Goal: Transaction & Acquisition: Purchase product/service

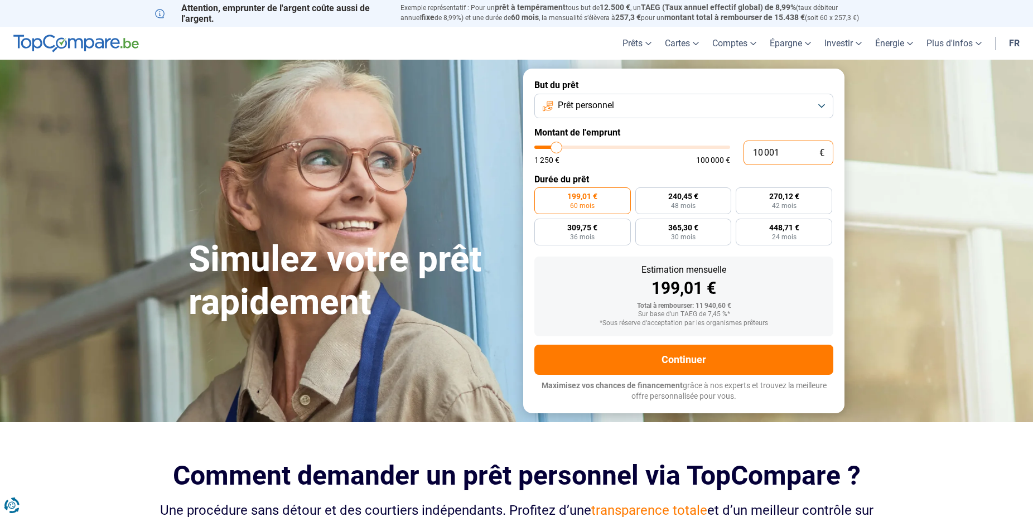
drag, startPoint x: 783, startPoint y: 149, endPoint x: 707, endPoint y: 153, distance: 76.0
click at [744, 152] on input "10 001" at bounding box center [789, 153] width 90 height 25
type input "8"
type input "1250"
type input "80"
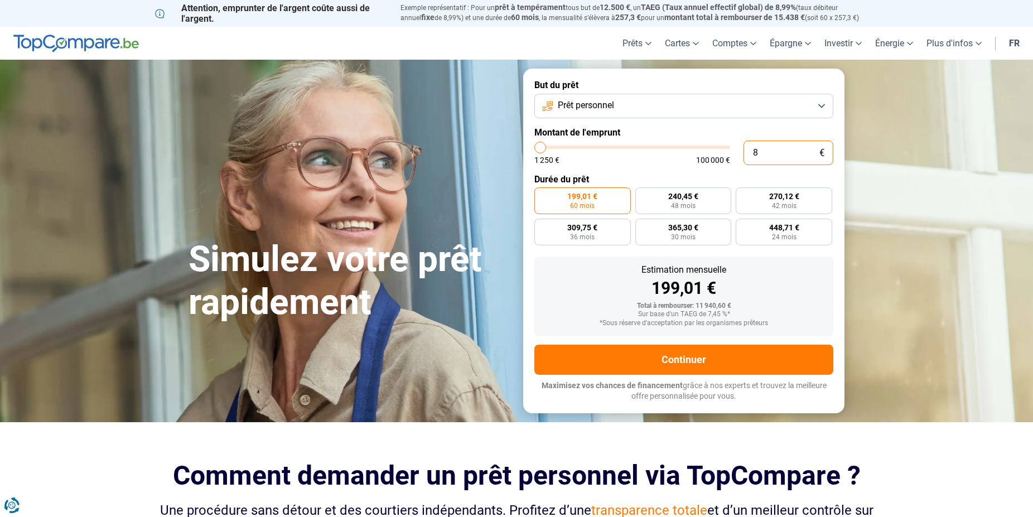
type input "1250"
type input "800"
type input "1250"
type input "8 000"
type input "8000"
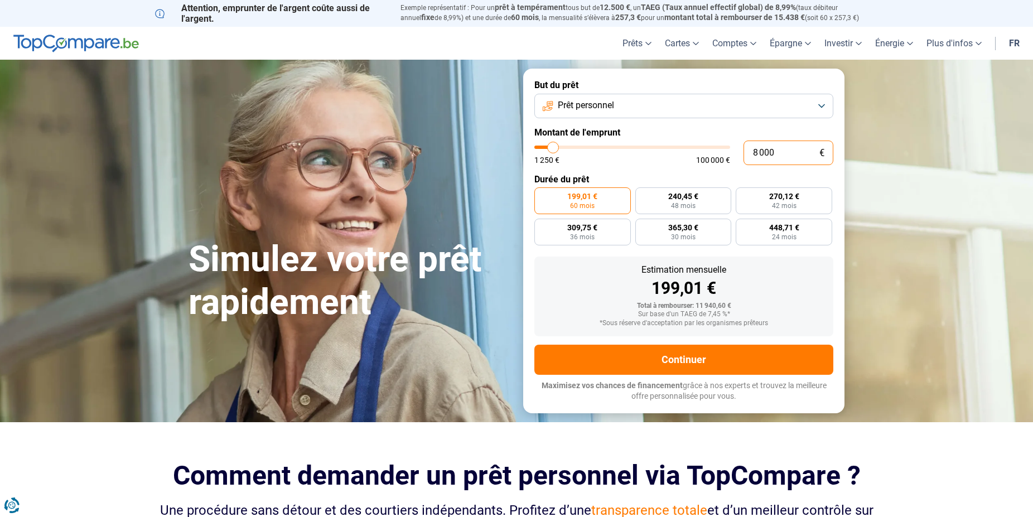
radio input "true"
type input "8 000"
click at [897, 156] on section "Simulez votre prêt rapidement Simulez votre prêt rapidement But du prêt Prêt pe…" at bounding box center [516, 241] width 1033 height 362
click at [787, 199] on span "247,77 €" at bounding box center [784, 196] width 30 height 8
click at [743, 195] on input "247,77 € 36 mois" at bounding box center [739, 190] width 7 height 7
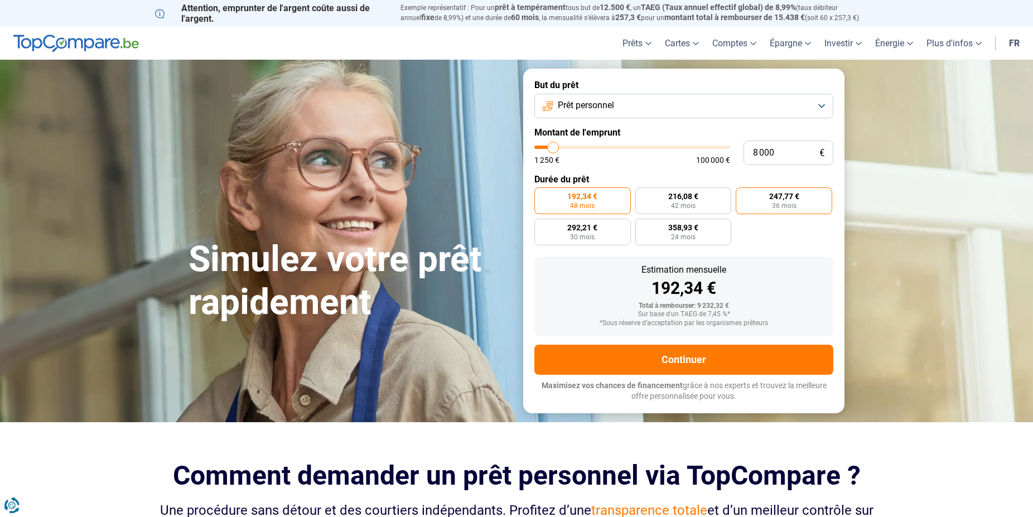
radio input "true"
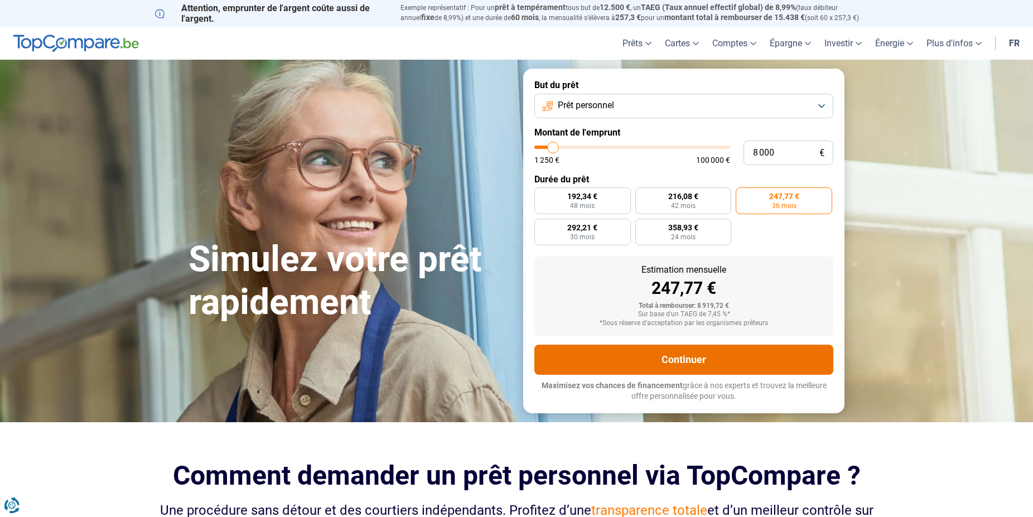
click at [686, 354] on button "Continuer" at bounding box center [683, 360] width 299 height 30
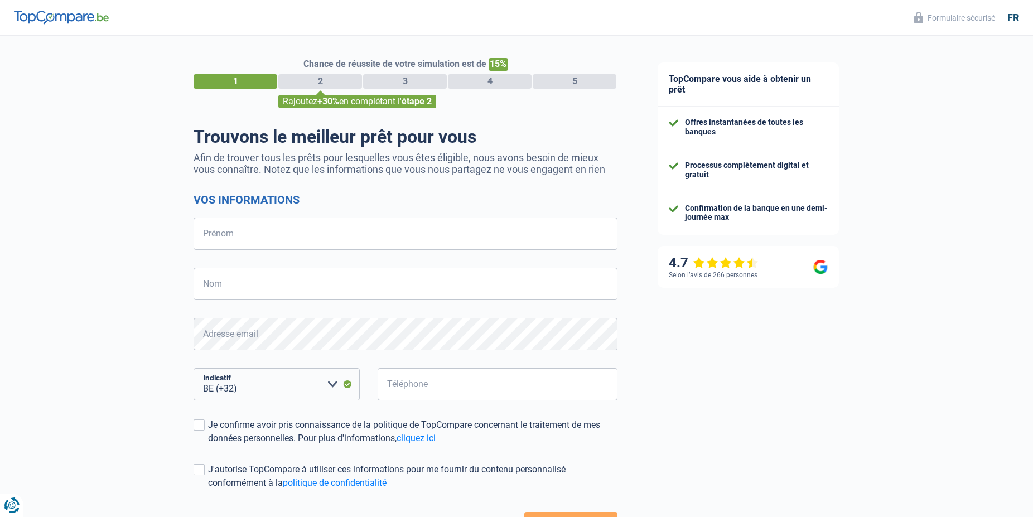
select select "32"
click at [235, 237] on input "Prénom" at bounding box center [406, 234] width 424 height 32
type input "PINA"
click at [242, 281] on input "Nom" at bounding box center [406, 284] width 424 height 32
type input "PONZO"
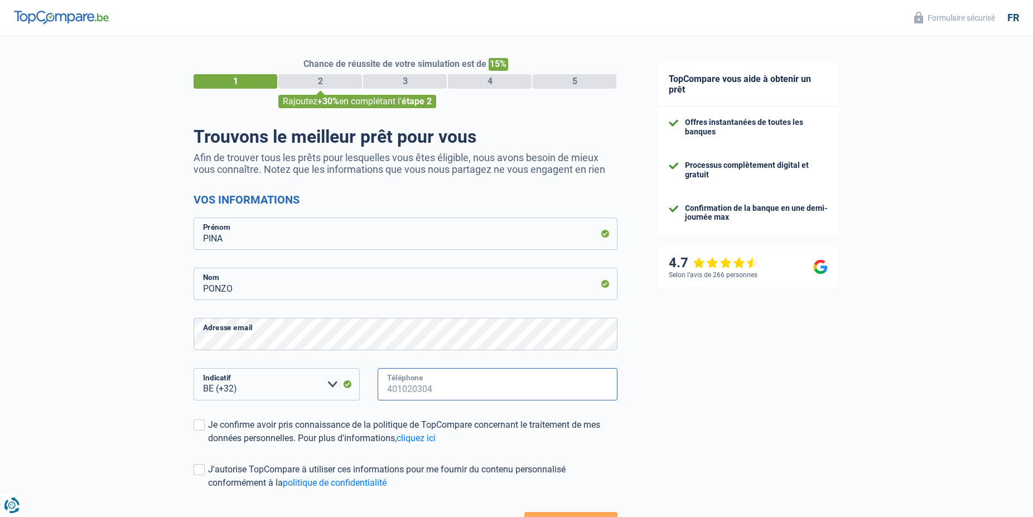
click at [434, 391] on input "Téléphone" at bounding box center [498, 384] width 240 height 32
type input "486037634"
click at [201, 423] on span at bounding box center [199, 425] width 11 height 11
click at [208, 445] on input "Je confirme avoir pris connaissance de la politique de TopCompare concernant le…" at bounding box center [208, 445] width 0 height 0
click at [203, 469] on span at bounding box center [199, 469] width 11 height 11
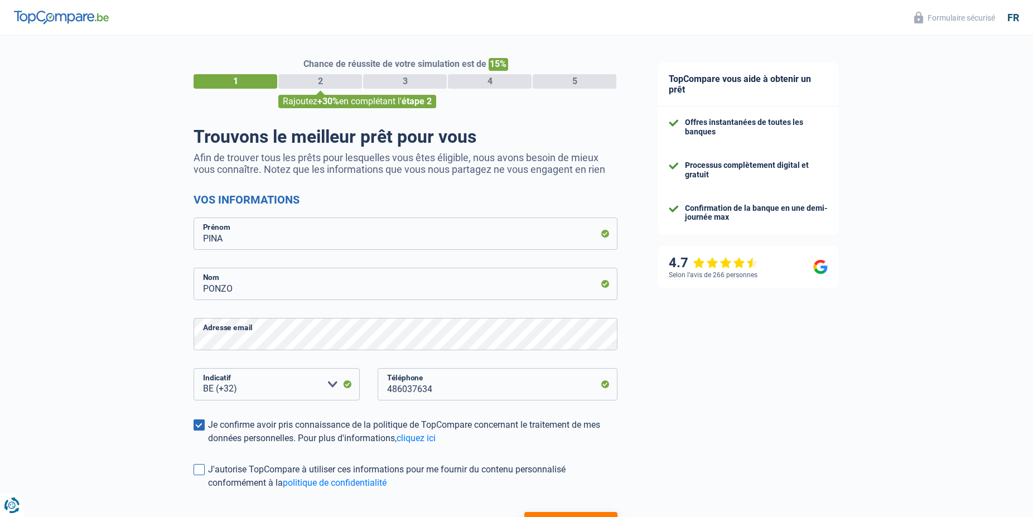
click at [208, 490] on input "J'autorise TopCompare à utiliser ces informations pour me fournir du contenu pe…" at bounding box center [208, 490] width 0 height 0
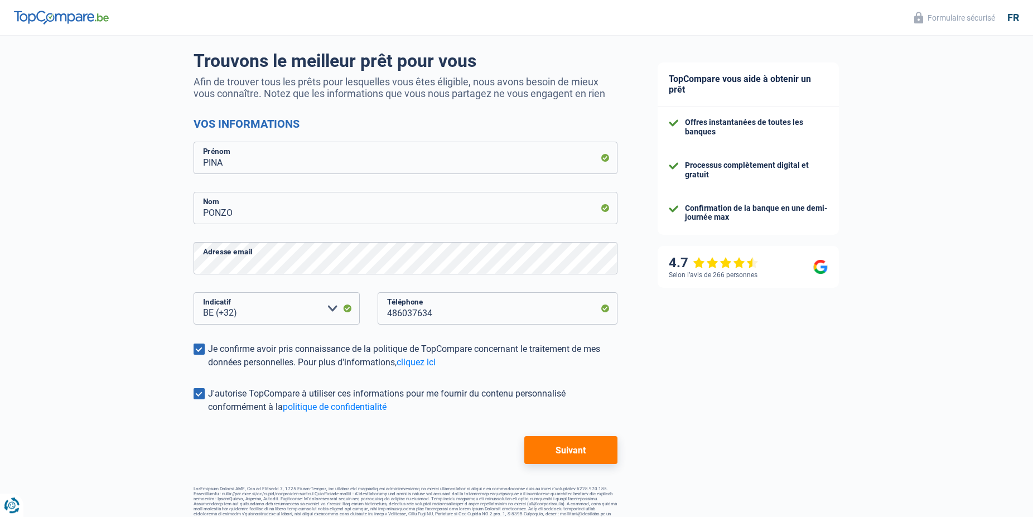
scroll to position [83, 0]
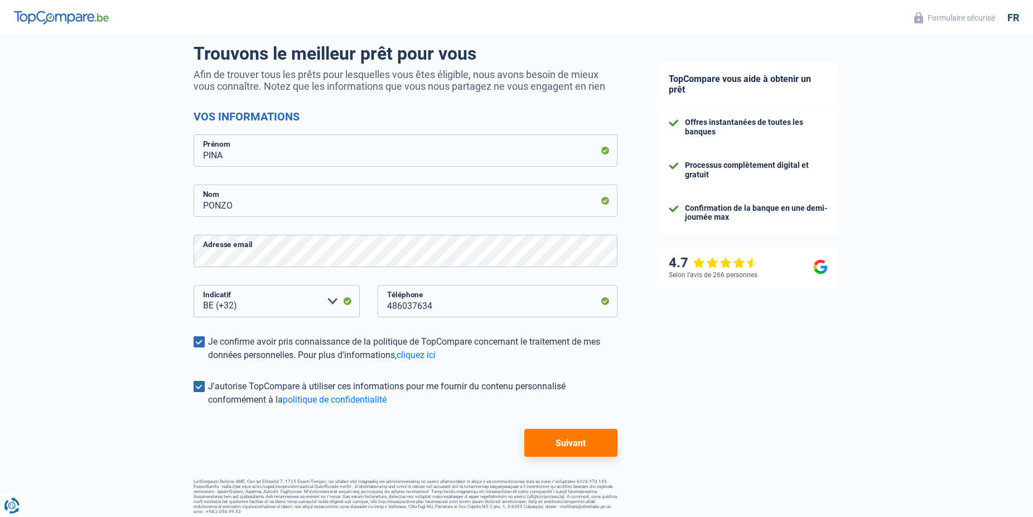
click at [584, 443] on button "Suivant" at bounding box center [570, 443] width 93 height 28
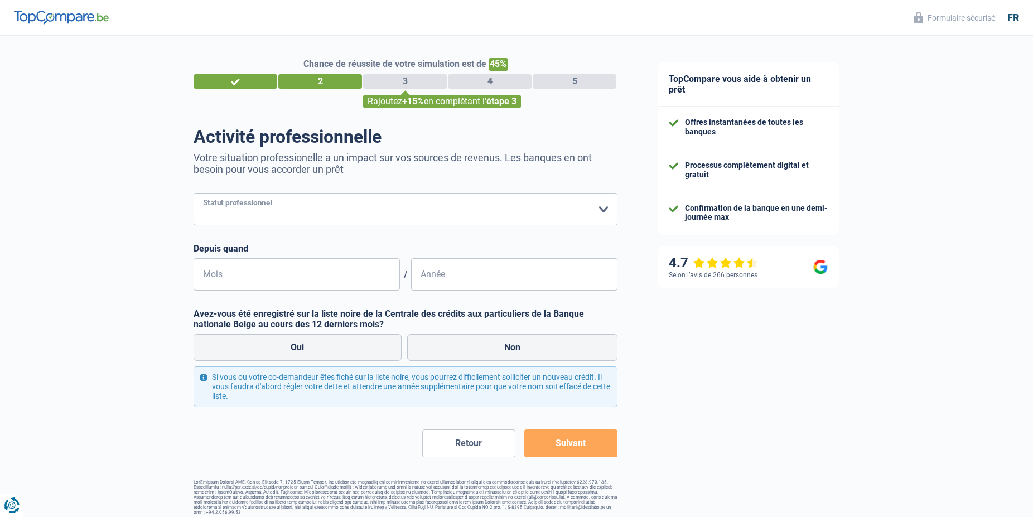
click at [194, 193] on select "Ouvrier Employé privé Employé public Invalide Indépendant Pensionné Chômeur Mut…" at bounding box center [406, 209] width 424 height 32
select select "privateEmployee"
click option "Employé privé" at bounding box center [0, 0] width 0 height 0
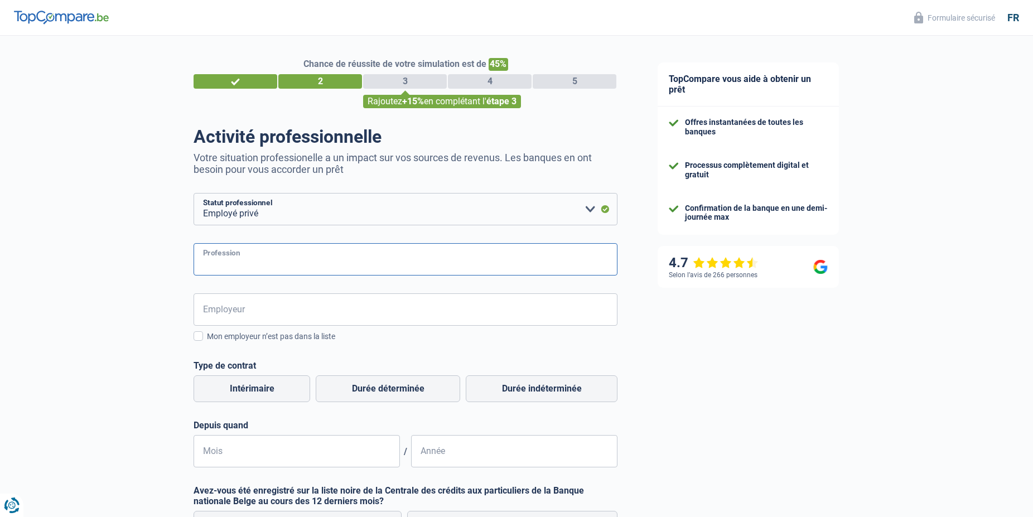
click at [258, 258] on input "Profession" at bounding box center [406, 259] width 424 height 32
type input "Caissiere"
click at [739, 328] on div "TopCompare vous aide à obtenir un prêt Offres instantanées de toutes les banque…" at bounding box center [836, 368] width 396 height 665
click at [254, 304] on input "Employeur" at bounding box center [406, 309] width 424 height 32
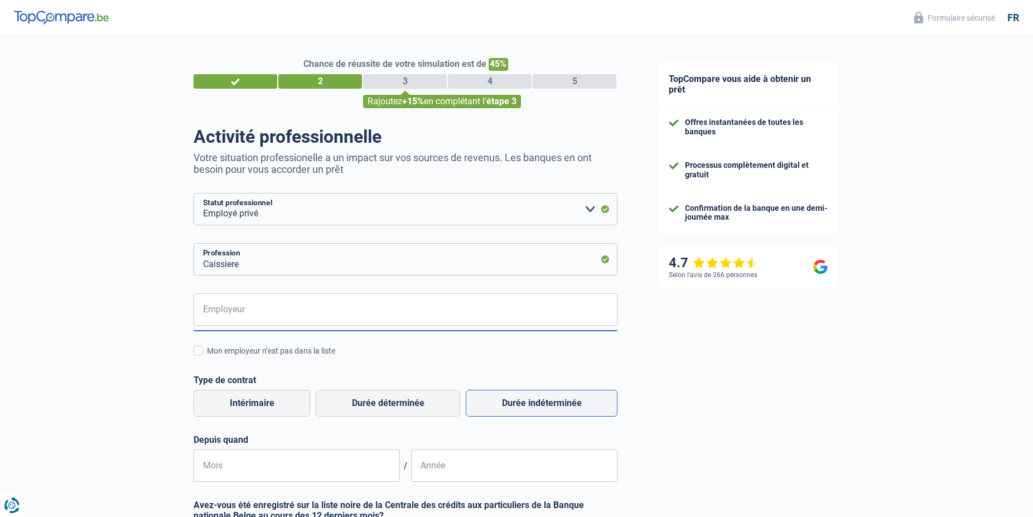
click at [550, 401] on label "Durée indéterminée" at bounding box center [542, 403] width 152 height 27
click at [550, 401] on input "Durée indéterminée" at bounding box center [542, 403] width 152 height 27
radio input "true"
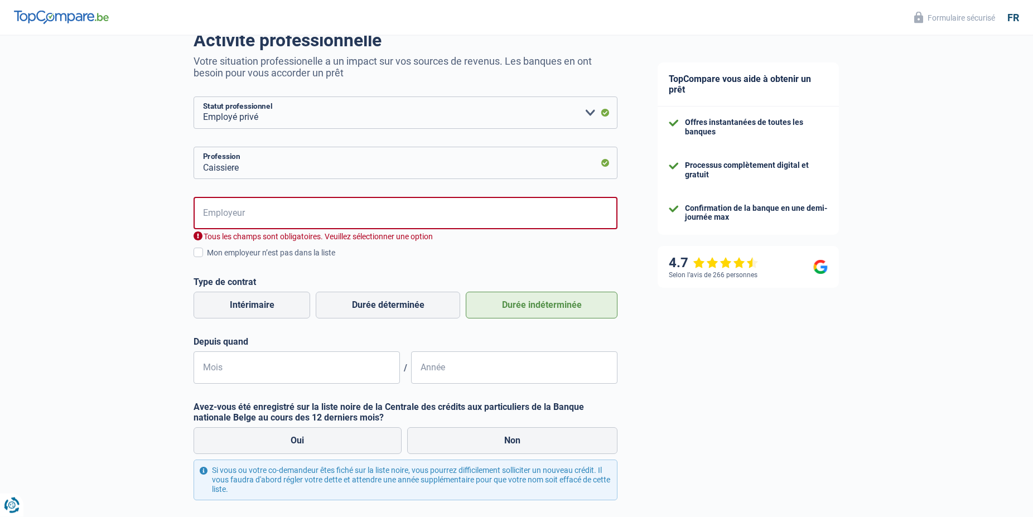
scroll to position [110, 0]
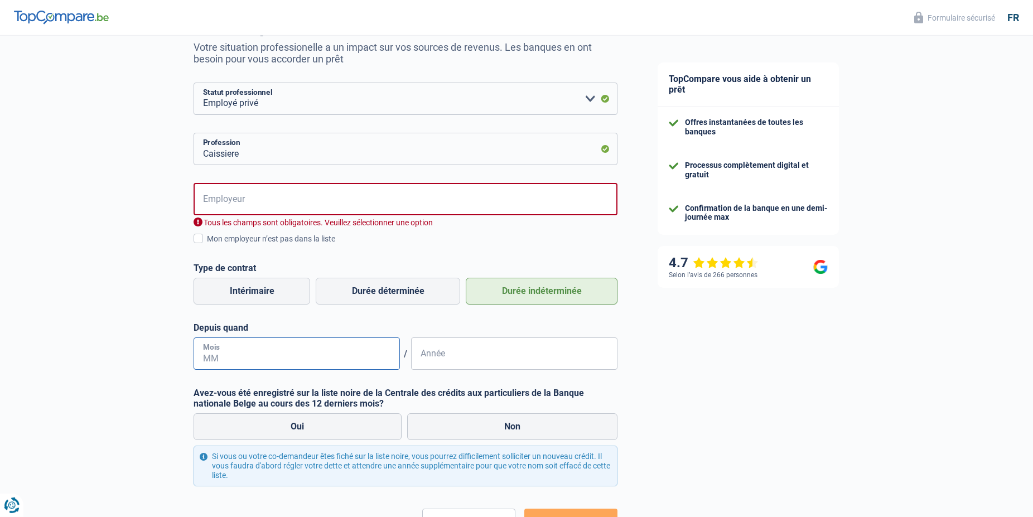
click at [225, 350] on input "Mois" at bounding box center [297, 354] width 206 height 32
click at [498, 424] on label "Non" at bounding box center [512, 426] width 211 height 27
click at [498, 424] on input "Non" at bounding box center [512, 426] width 211 height 27
radio input "true"
click at [407, 413] on input "Non" at bounding box center [512, 426] width 211 height 27
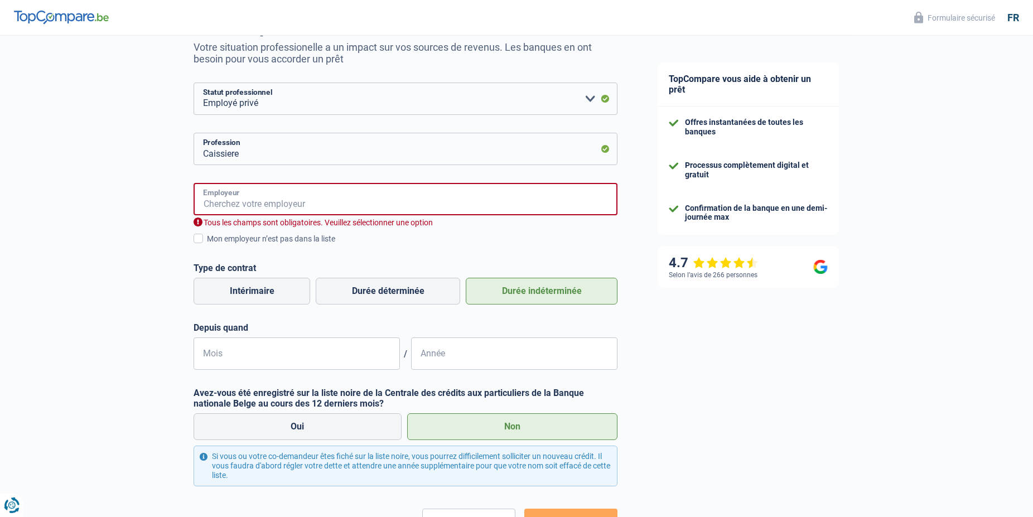
click at [251, 199] on input "Employeur" at bounding box center [406, 199] width 424 height 32
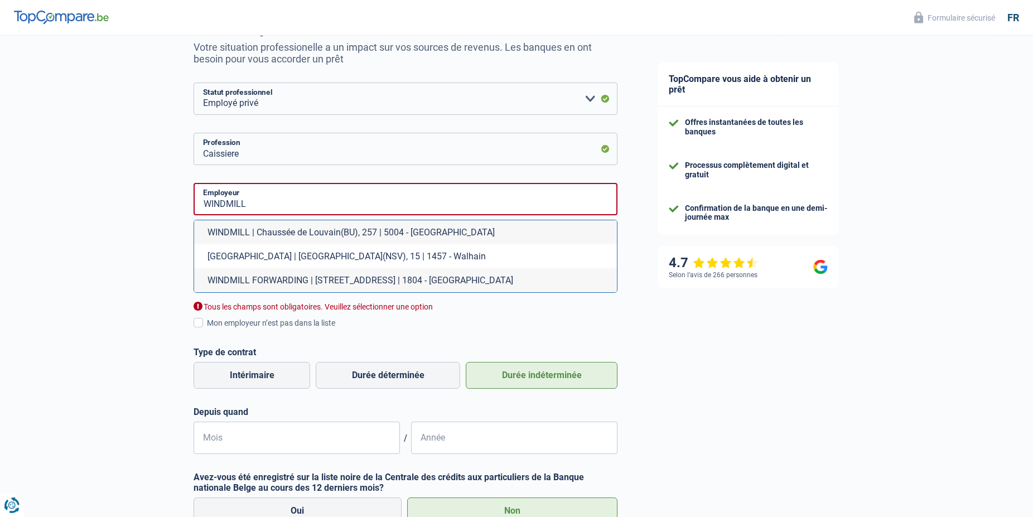
click at [266, 227] on li "WINDMILL | Chaussée de Louvain(BU), 257 | 5004 - Namur" at bounding box center [405, 232] width 423 height 24
type input "WINDMILL | Chaussée de Louvain(BU), 257 | 5004 - Namur"
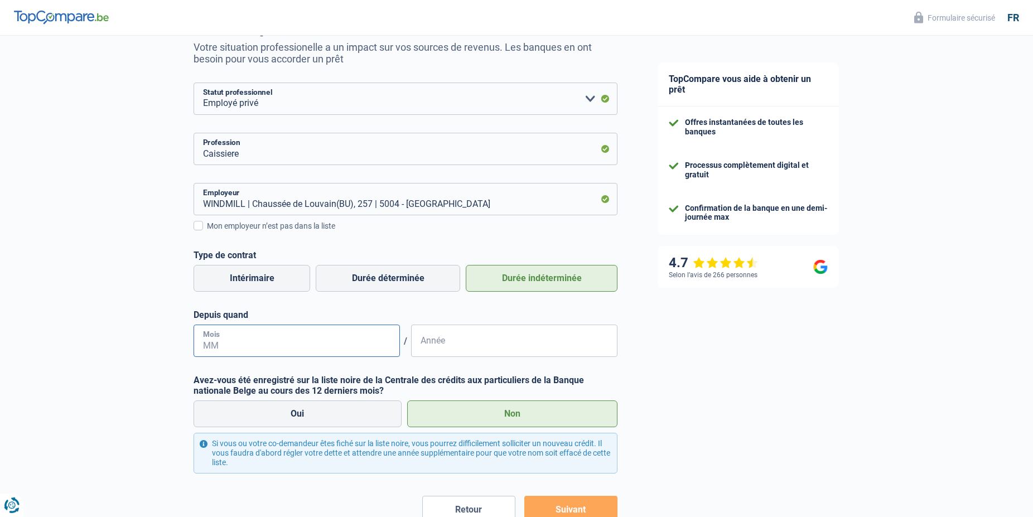
click at [240, 340] on input "Mois" at bounding box center [297, 341] width 206 height 32
click at [432, 341] on input "Année" at bounding box center [514, 341] width 206 height 32
type input "2019"
click at [233, 346] on input "Mois" at bounding box center [297, 341] width 206 height 32
type input "06"
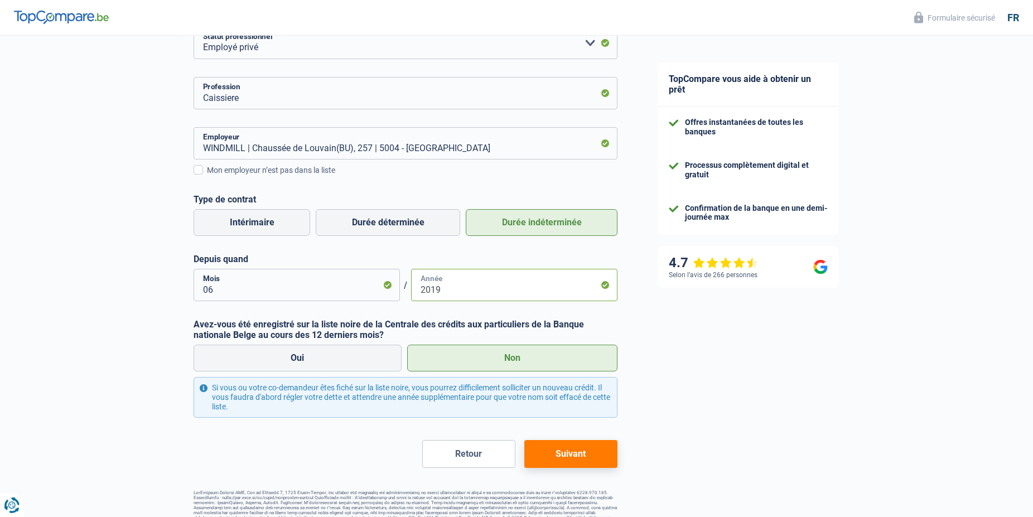
scroll to position [183, 0]
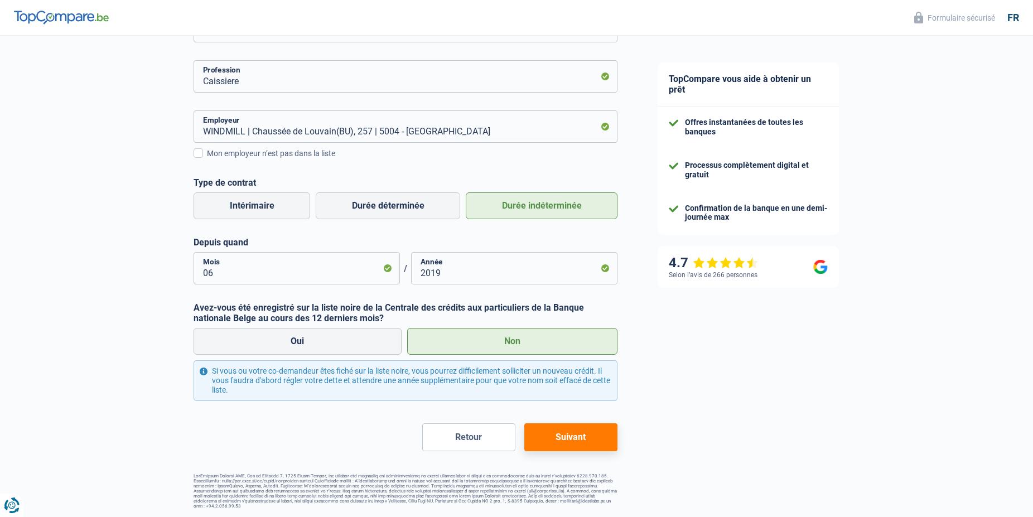
click at [596, 433] on button "Suivant" at bounding box center [570, 437] width 93 height 28
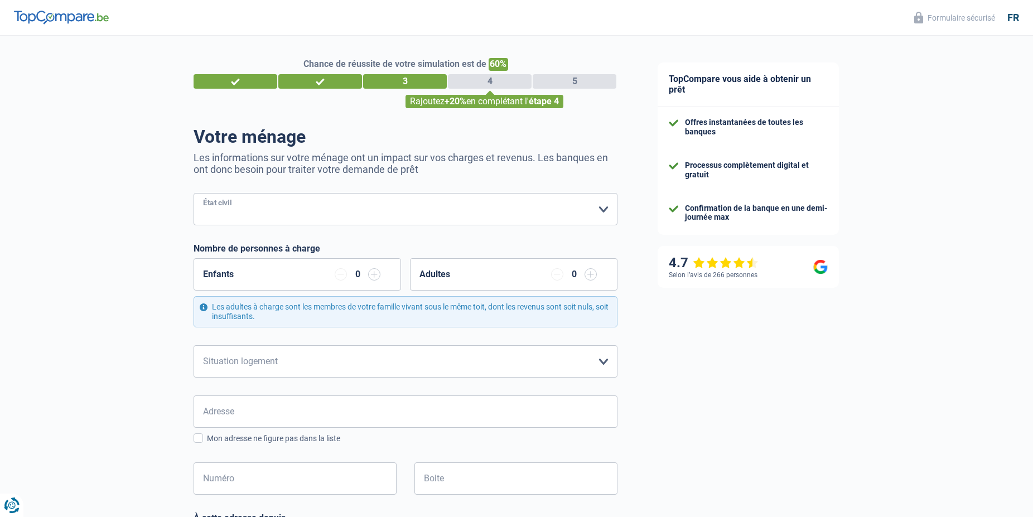
click at [194, 193] on select "Célibataire Marié(e) Cohabitant(e) légal(e) Divorcé(e) Veuf(ve) Séparé (de fait…" at bounding box center [406, 209] width 424 height 32
select select "married"
click option "Marié(e)" at bounding box center [0, 0] width 0 height 0
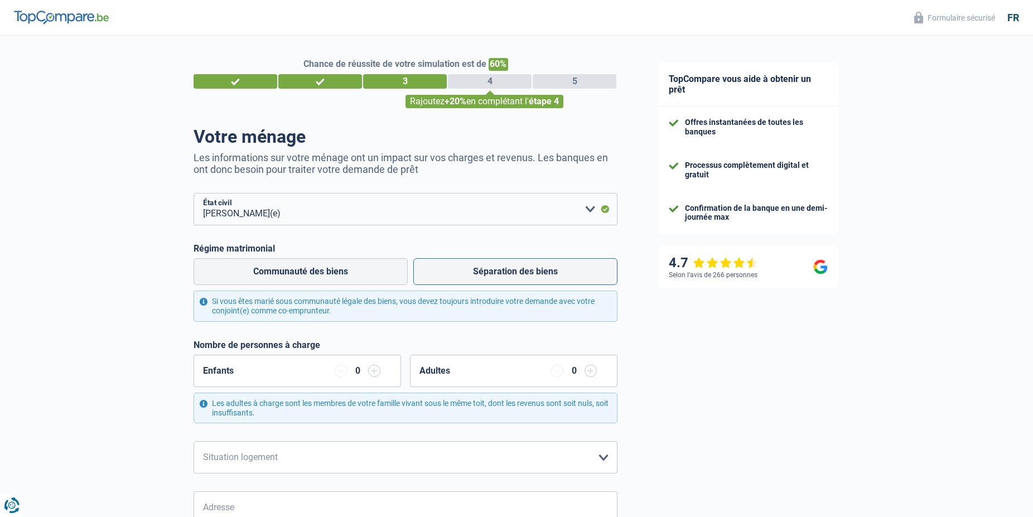
click at [547, 267] on label "Séparation des biens" at bounding box center [515, 271] width 204 height 27
click at [547, 267] on input "Séparation des biens" at bounding box center [515, 271] width 204 height 27
radio input "true"
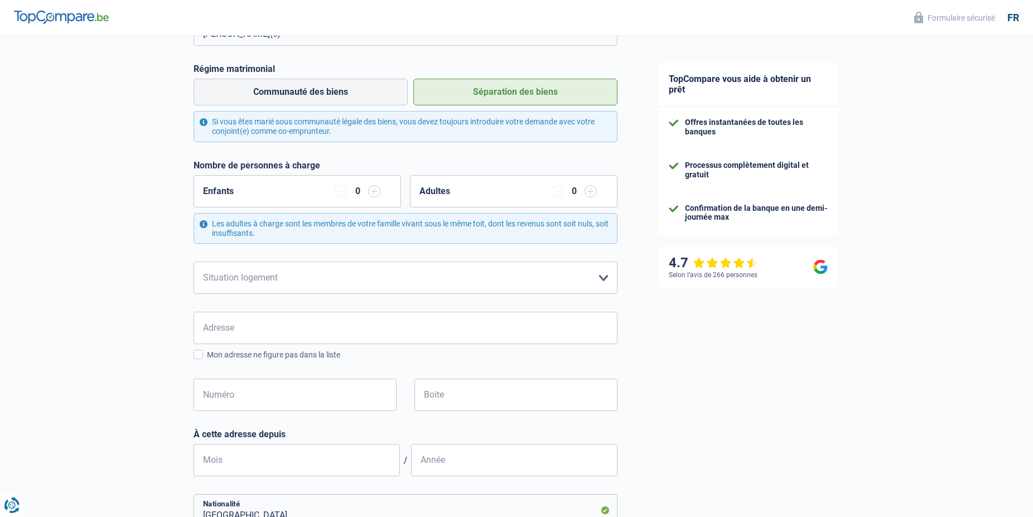
scroll to position [196, 0]
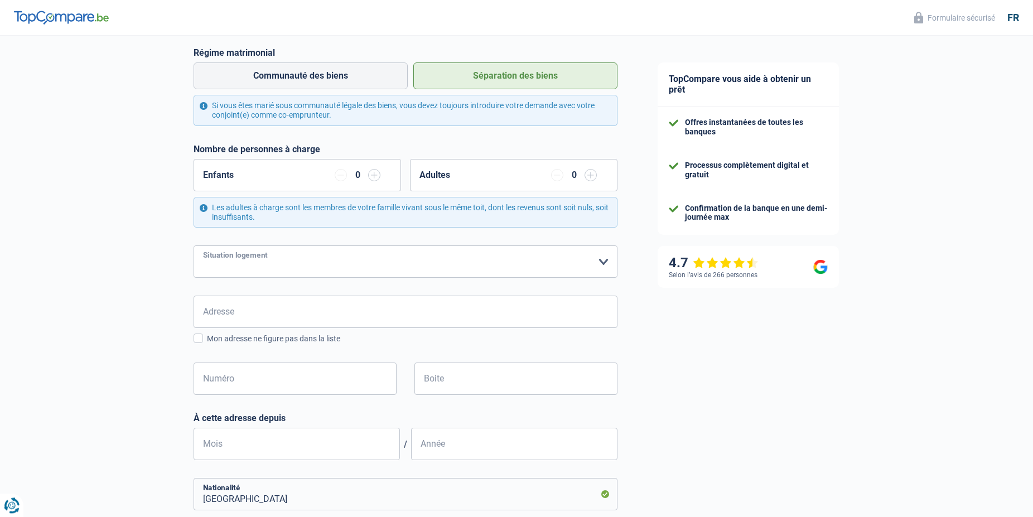
click at [194, 245] on select "Locataire Propriétaire avec prêt hypothécaire Propriétaire sans prêt hypothécai…" at bounding box center [406, 261] width 424 height 32
select select "rents"
click option "Locataire" at bounding box center [0, 0] width 0 height 0
click at [240, 310] on input "Adresse" at bounding box center [406, 312] width 424 height 32
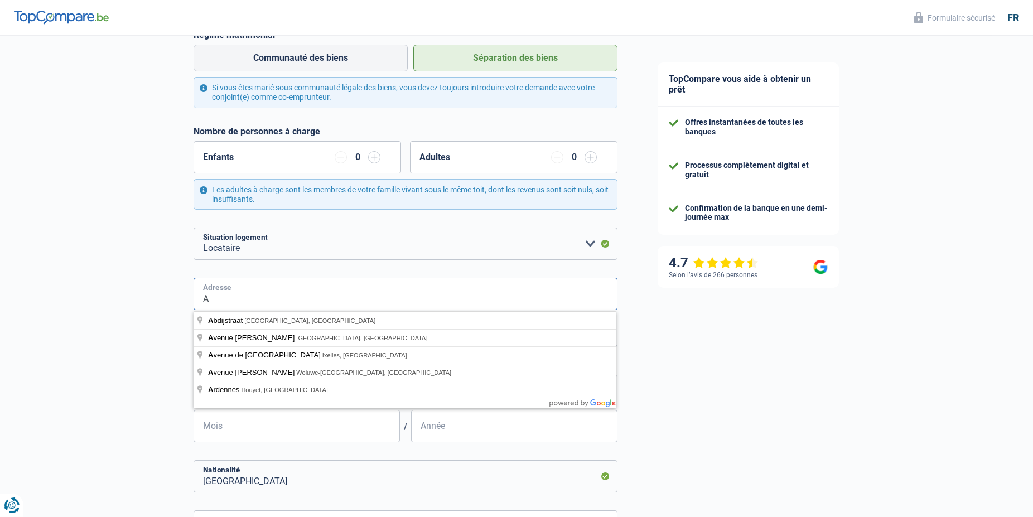
scroll to position [456, 0]
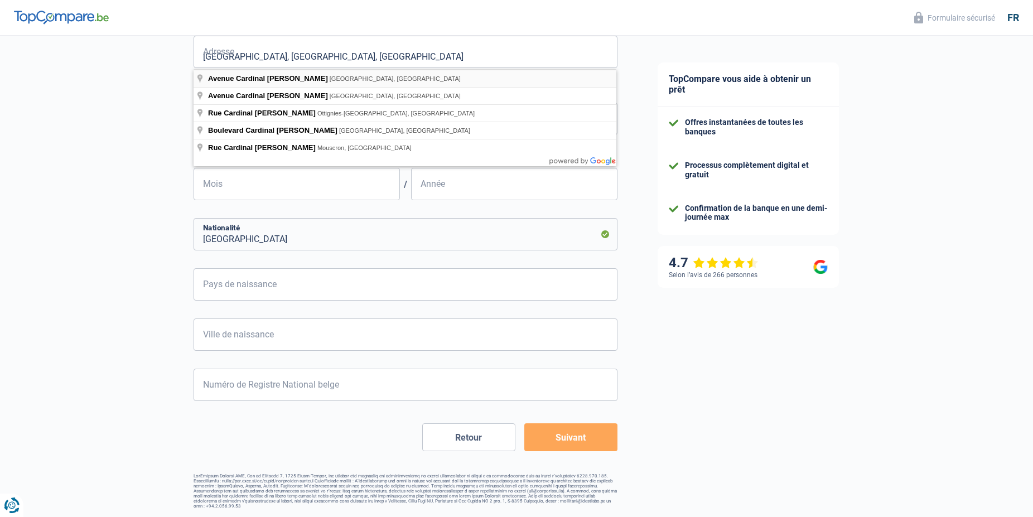
type input "Avenue Cardinal Mercier, 5000, Namur, BE"
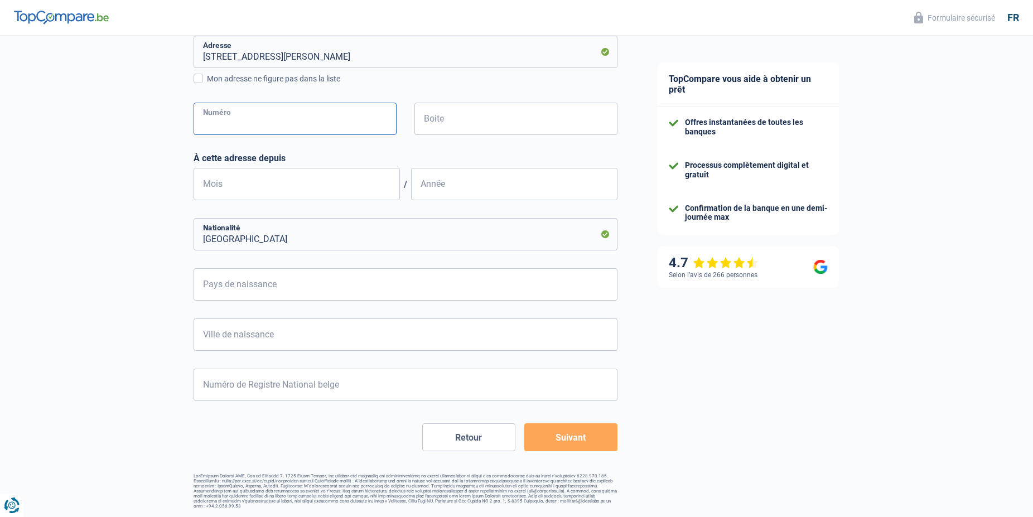
click at [249, 119] on input "Numéro" at bounding box center [295, 119] width 203 height 32
type input "36"
click at [453, 123] on input "Boite" at bounding box center [516, 119] width 203 height 32
type input "51"
click at [431, 186] on input "Année" at bounding box center [514, 184] width 206 height 32
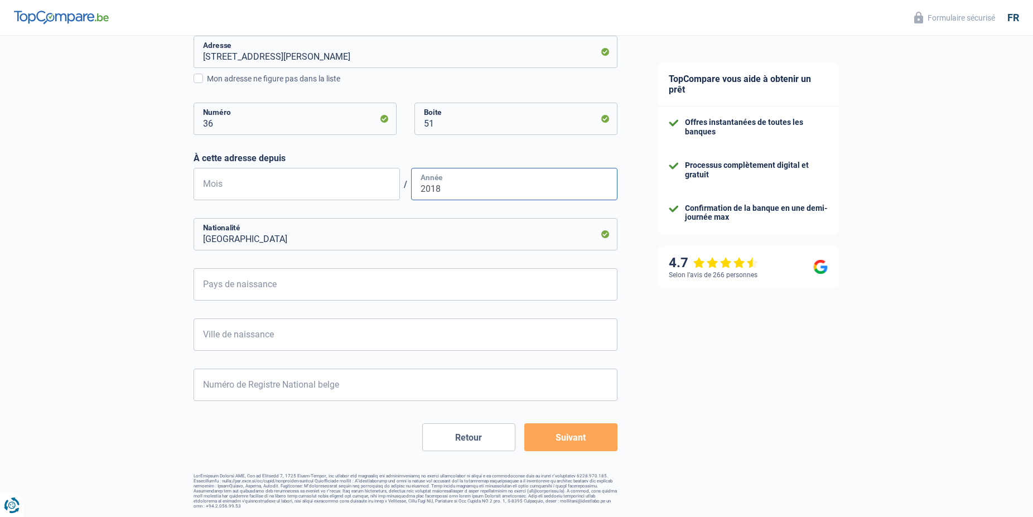
type input "2018"
click at [223, 186] on input "Mois" at bounding box center [297, 184] width 206 height 32
type input "06"
click at [307, 241] on input "Belgique" at bounding box center [406, 234] width 424 height 32
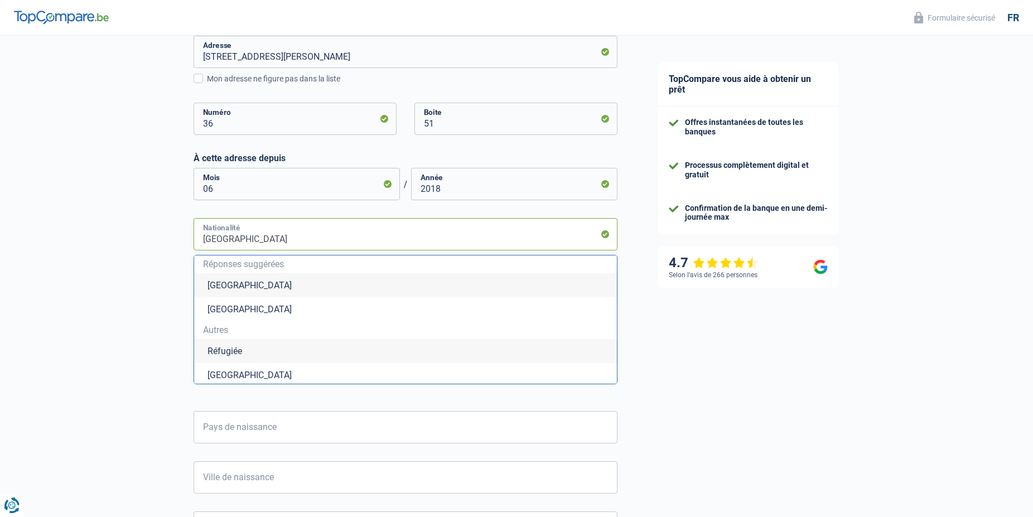
type input "Belgiqu"
click at [232, 351] on li "Italie" at bounding box center [405, 351] width 423 height 24
type input "Italie"
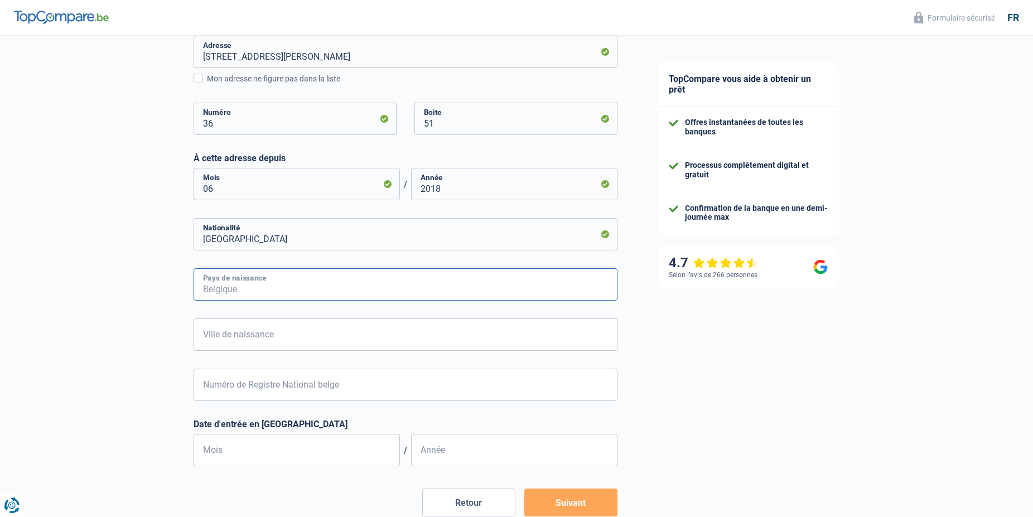
click at [274, 288] on input "Pays de naissance" at bounding box center [406, 284] width 424 height 32
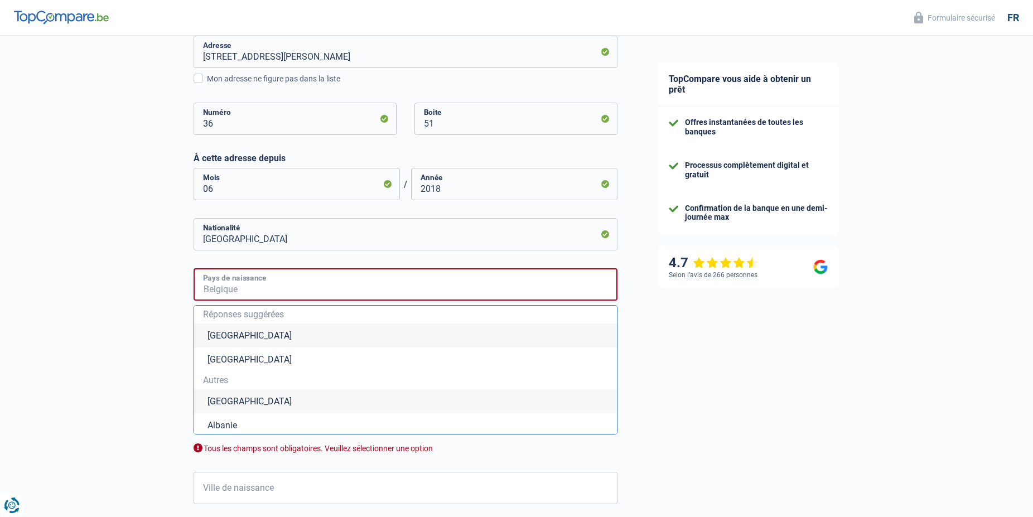
type input "F"
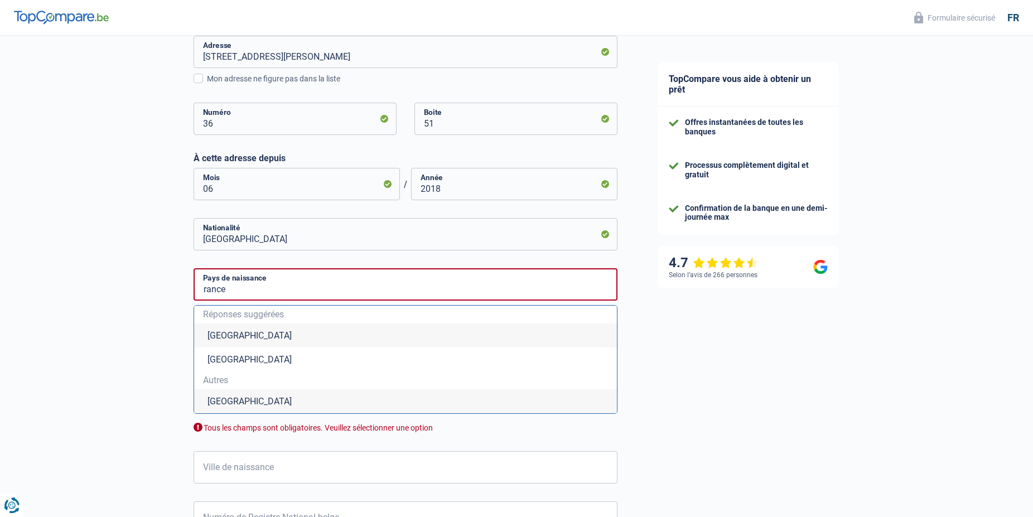
click at [237, 399] on li "France" at bounding box center [405, 401] width 423 height 24
type input "France"
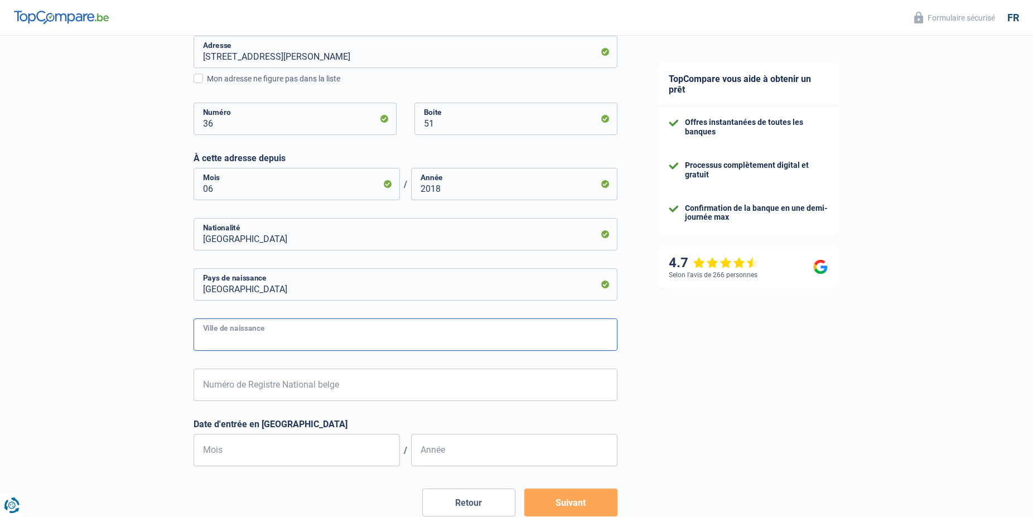
click at [251, 334] on input "Ville de naissance" at bounding box center [406, 335] width 424 height 32
type input "Belfort"
click at [254, 386] on input "Numéro de Registre National belge" at bounding box center [406, 385] width 424 height 32
type input "66.06.27-522.96"
click at [440, 452] on input "Année" at bounding box center [514, 450] width 206 height 32
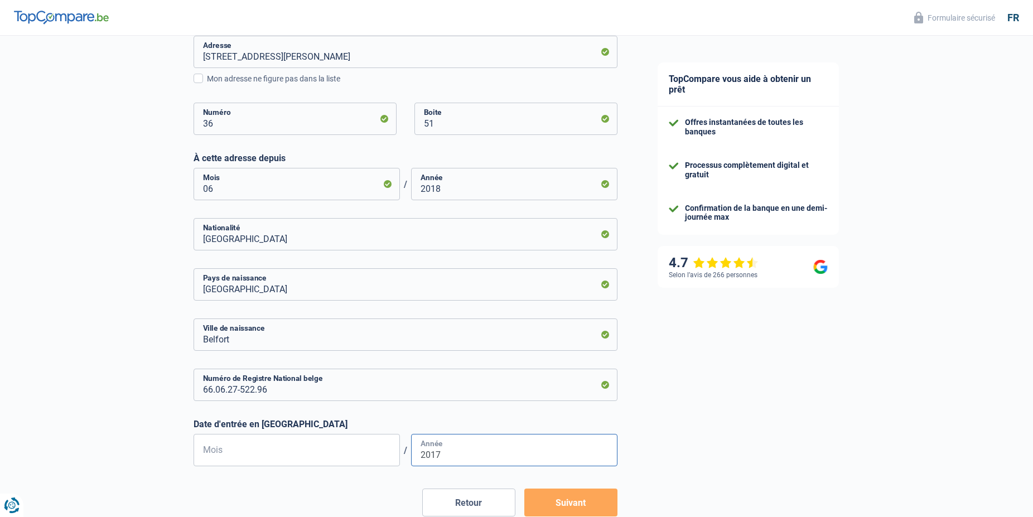
type input "2017"
click at [258, 446] on input "Mois" at bounding box center [297, 450] width 206 height 32
type input "09"
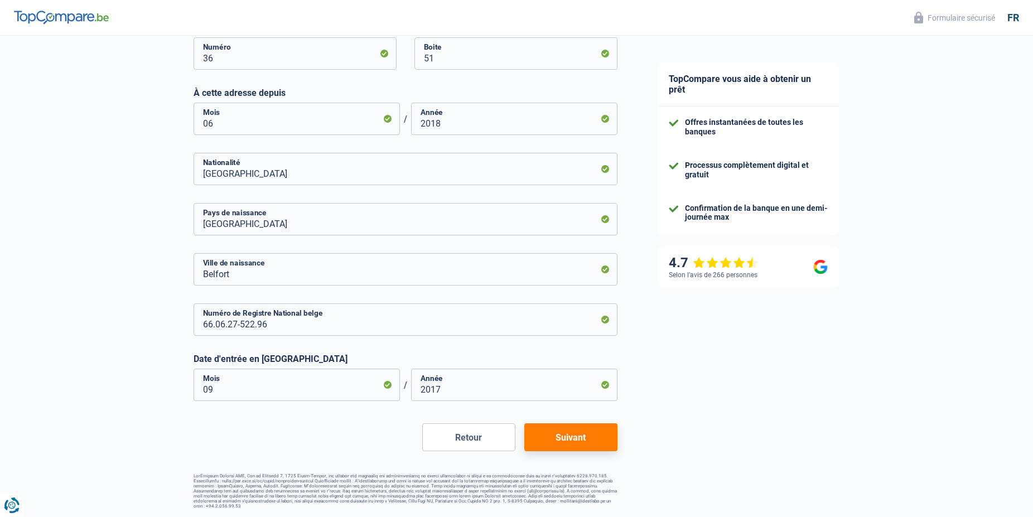
click at [561, 434] on button "Suivant" at bounding box center [570, 437] width 93 height 28
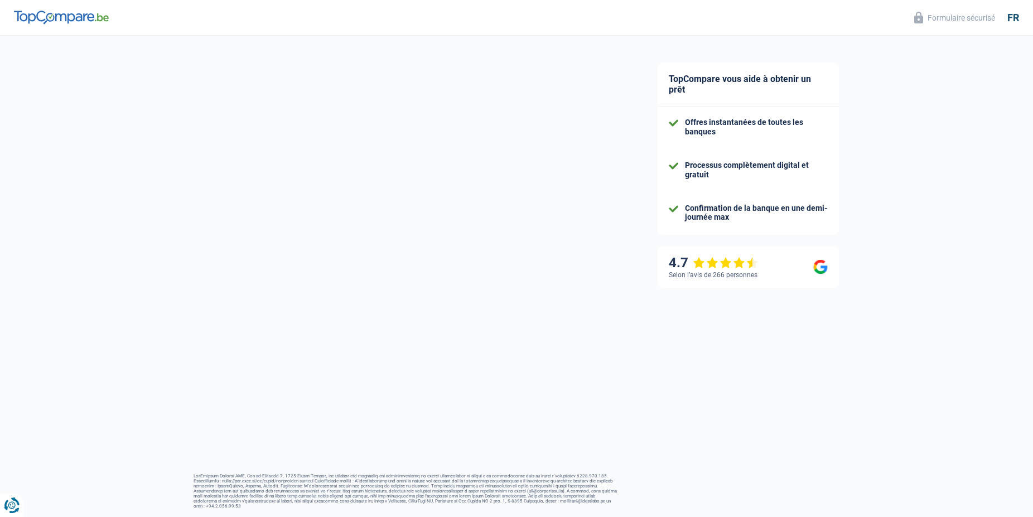
select select "netSalary"
select select "mealVouchers"
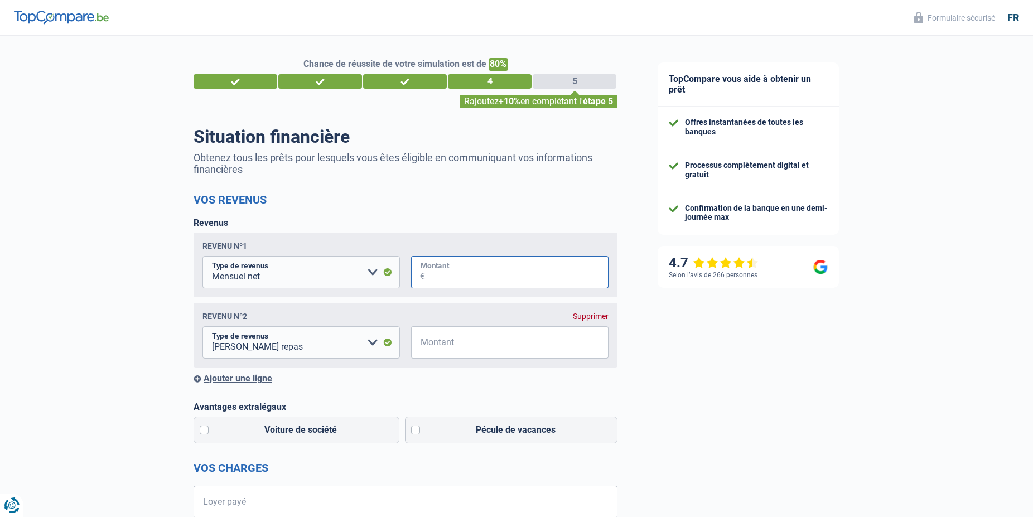
click at [481, 274] on input "Montant" at bounding box center [517, 272] width 184 height 32
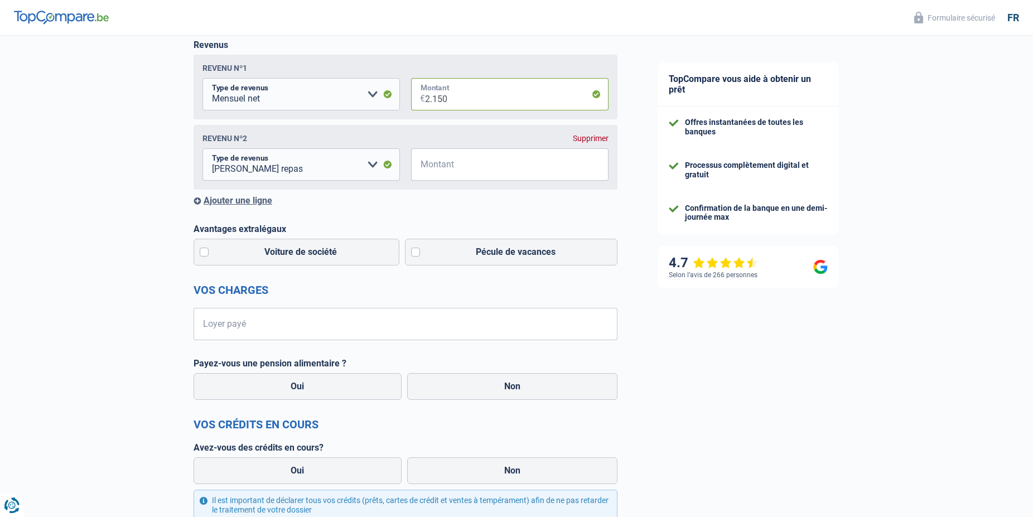
scroll to position [179, 0]
type input "2.150"
click at [415, 253] on label "Pécule de vacances" at bounding box center [511, 251] width 213 height 27
click at [415, 253] on input "Pécule de vacances" at bounding box center [511, 251] width 213 height 27
checkbox input "true"
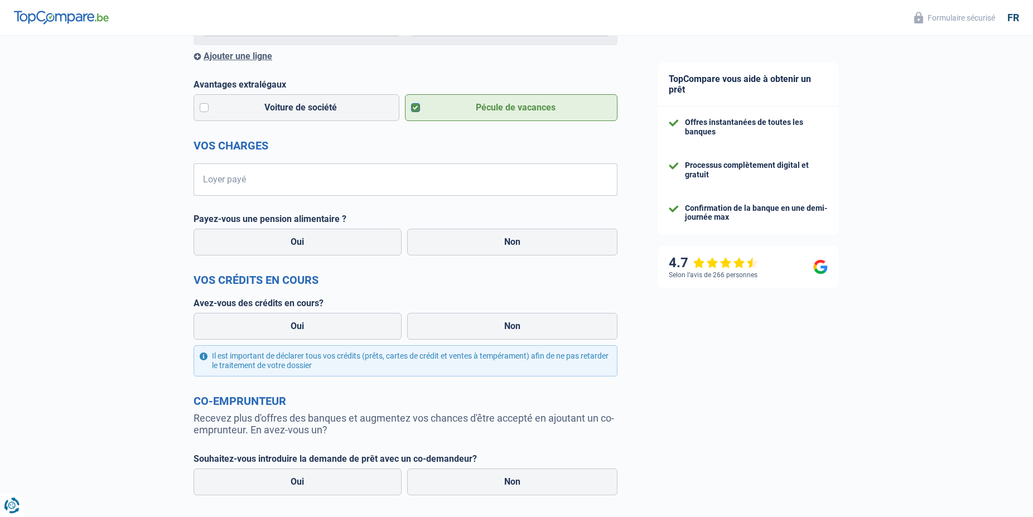
scroll to position [324, 0]
click at [514, 242] on label "Non" at bounding box center [512, 241] width 211 height 27
click at [514, 242] on input "Non" at bounding box center [512, 241] width 211 height 27
radio input "true"
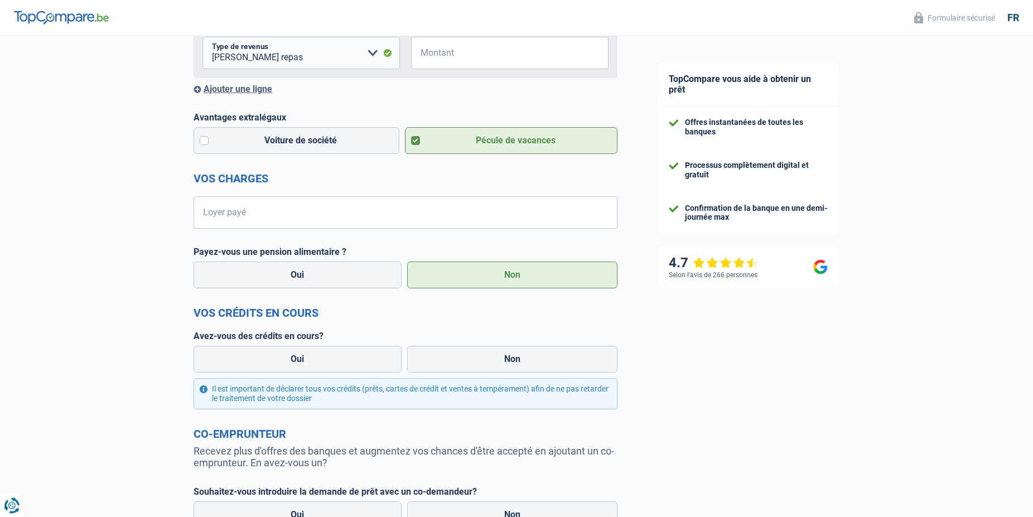
scroll to position [358, 0]
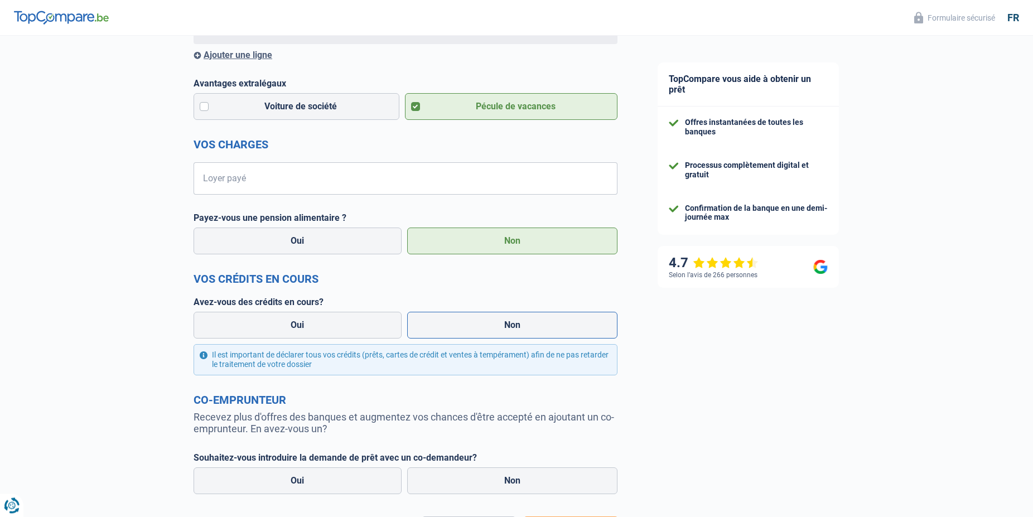
click at [514, 327] on label "Non" at bounding box center [512, 325] width 211 height 27
click at [514, 327] on input "Non" at bounding box center [512, 325] width 211 height 27
radio input "true"
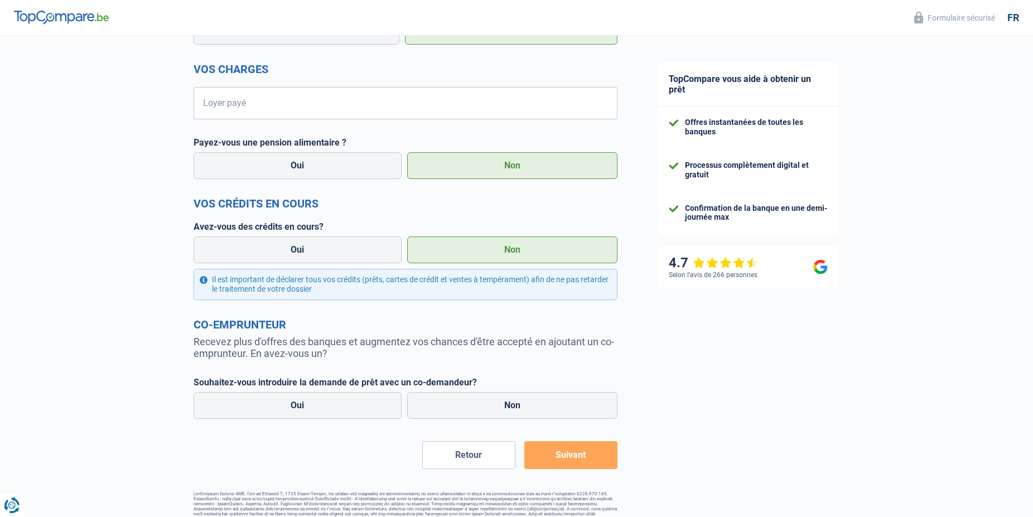
scroll to position [453, 0]
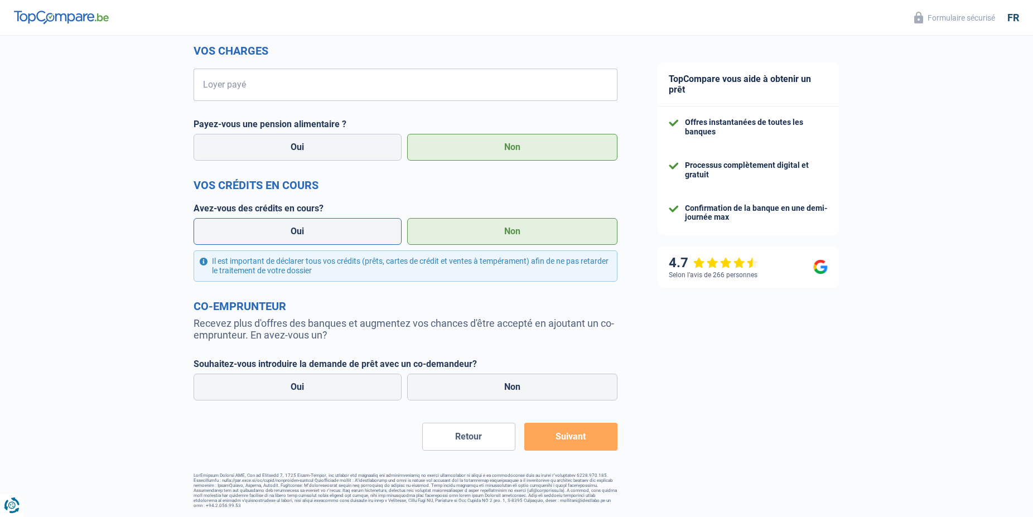
click at [316, 232] on label "Oui" at bounding box center [298, 231] width 208 height 27
click at [316, 232] on input "Oui" at bounding box center [298, 231] width 208 height 27
radio input "true"
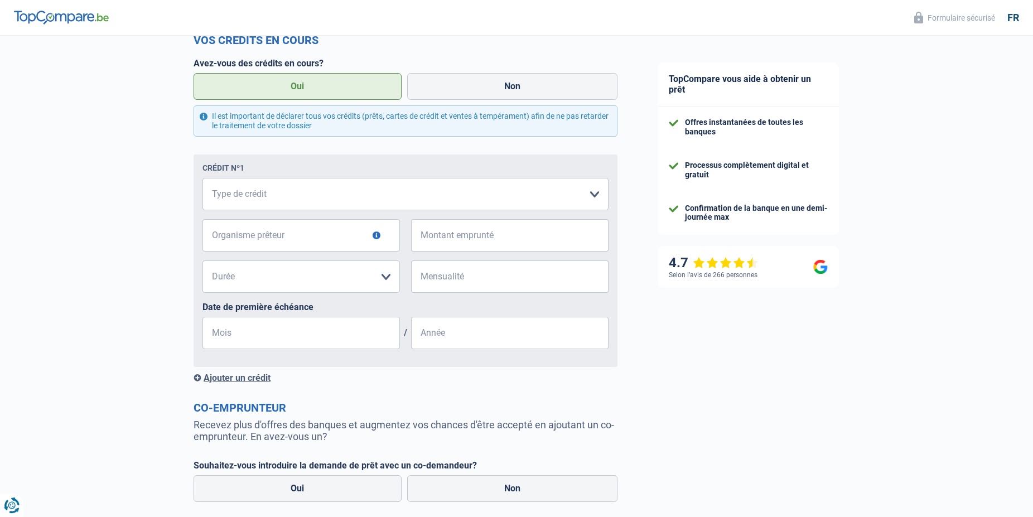
scroll to position [642, 0]
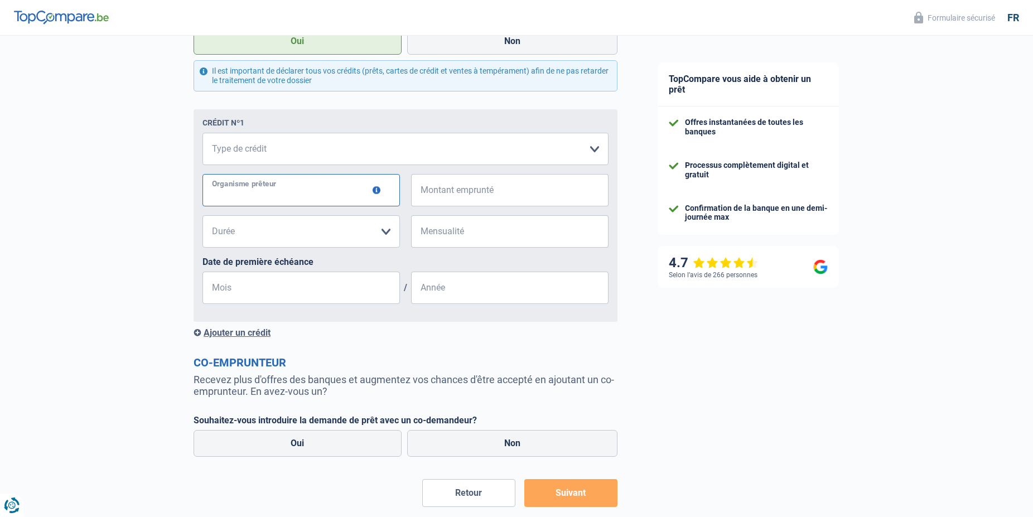
click at [269, 194] on input "Organisme prêteur" at bounding box center [302, 190] width 198 height 32
type input "Aoudi"
click at [474, 198] on input "Montant emprunté" at bounding box center [517, 190] width 184 height 32
type input "26.000"
click at [203, 215] on select "12 mois 18 mois 24 mois 30 mois 36 mois 42 mois 48 mois 60 mois 72 mois 84 mois…" at bounding box center [302, 231] width 198 height 32
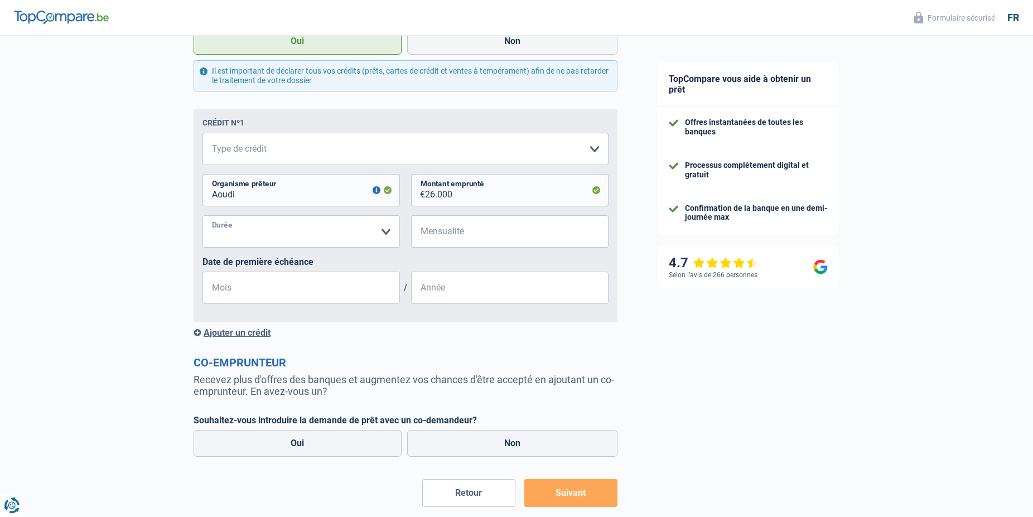
select select "48"
click option "48 mois" at bounding box center [0, 0] width 0 height 0
click at [469, 235] on input "Mensualité" at bounding box center [517, 231] width 184 height 32
type input "308"
click at [234, 289] on input "Mois" at bounding box center [302, 288] width 198 height 32
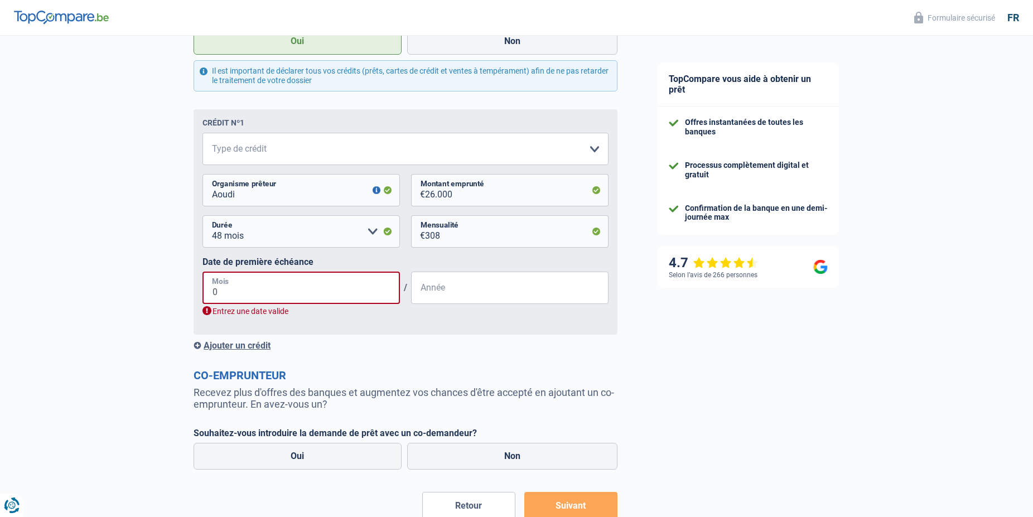
type input "05"
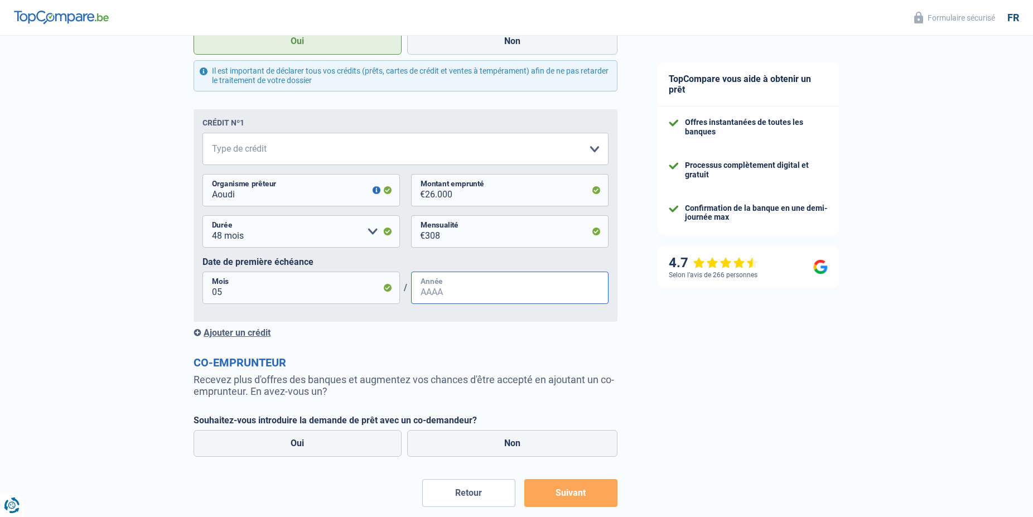
click at [443, 294] on input "Année" at bounding box center [510, 288] width 198 height 32
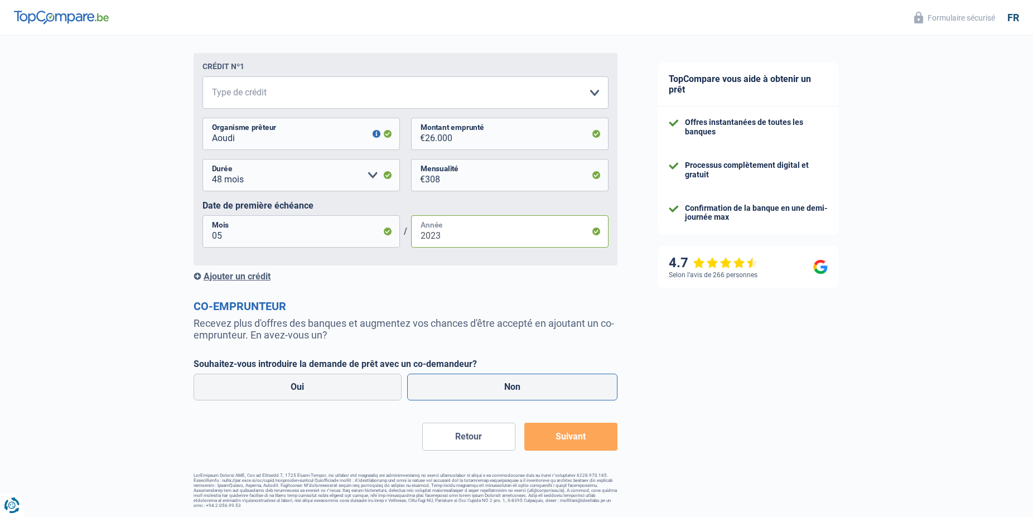
type input "2023"
click at [511, 382] on label "Non" at bounding box center [512, 387] width 211 height 27
click at [511, 382] on input "Non" at bounding box center [512, 387] width 211 height 27
radio input "true"
click at [574, 435] on button "Suivant" at bounding box center [570, 437] width 93 height 28
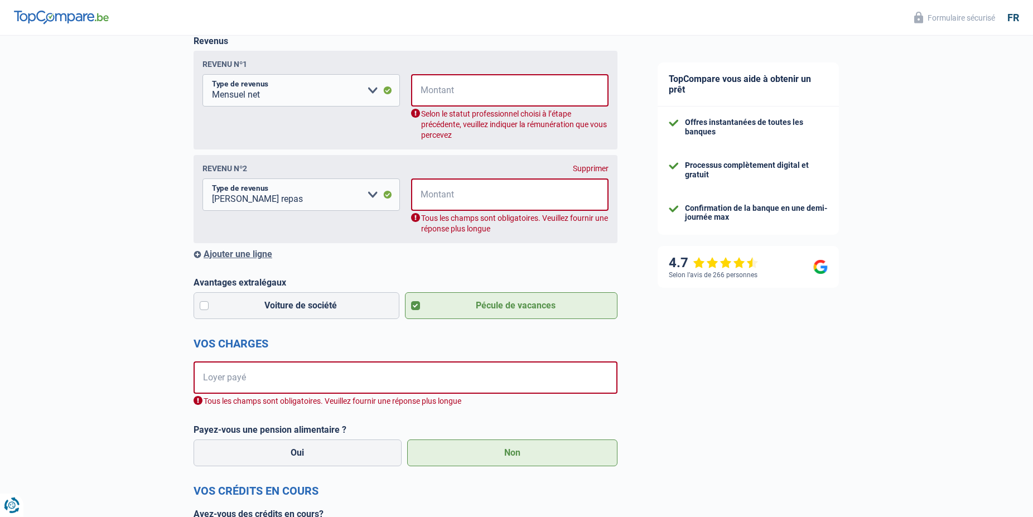
scroll to position [181, 0]
click at [453, 91] on input "Montant" at bounding box center [517, 91] width 183 height 32
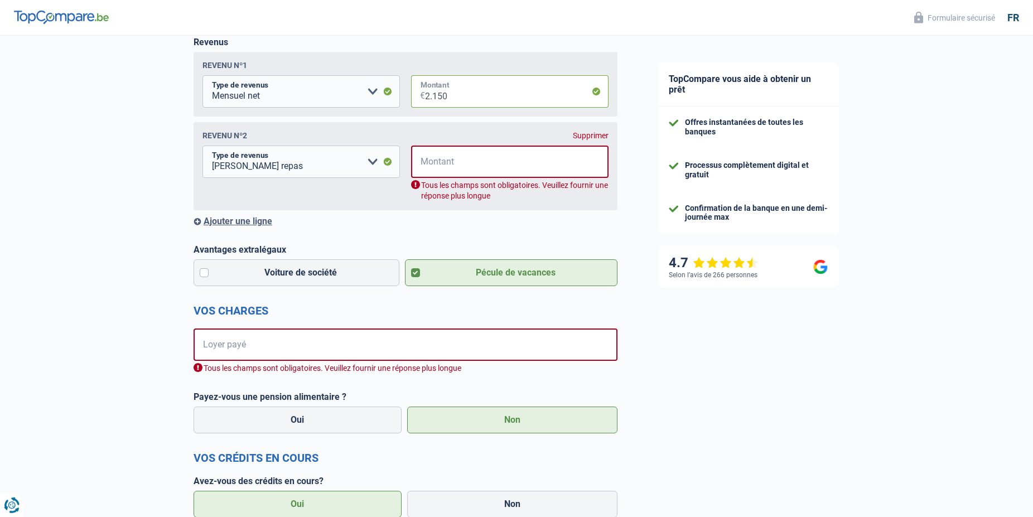
type input "2.150"
click at [203, 146] on select "Allocation d'handicap Allocations chômage Allocations familiales Chèques repas …" at bounding box center [302, 162] width 198 height 32
select select "familyAllowances"
click option "Allocations familiales" at bounding box center [0, 0] width 0 height 0
click at [458, 157] on input "Montant" at bounding box center [517, 162] width 183 height 32
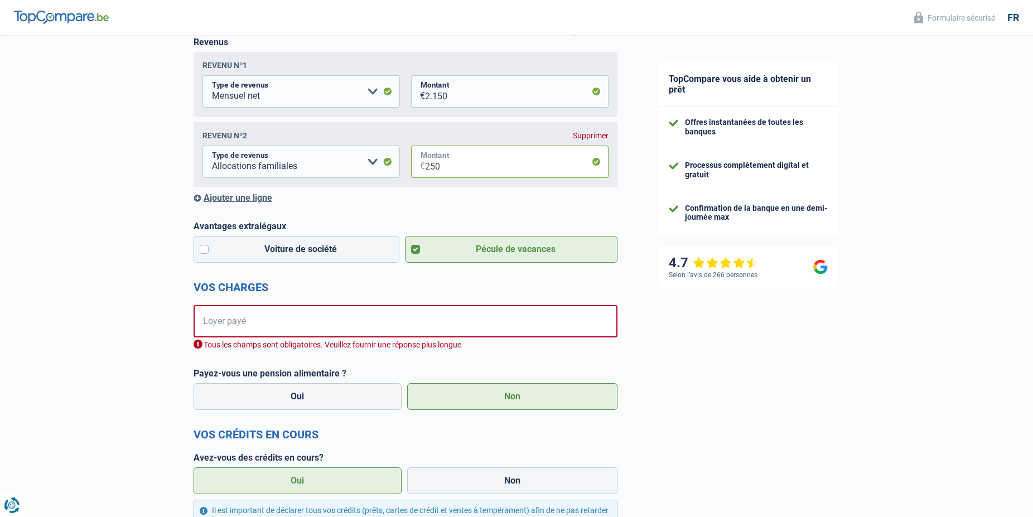
type input "250"
click at [550, 190] on div "Revenus Revenu nº1 Allocation d'handicap Allocations chômage Allocations famili…" at bounding box center [406, 120] width 424 height 166
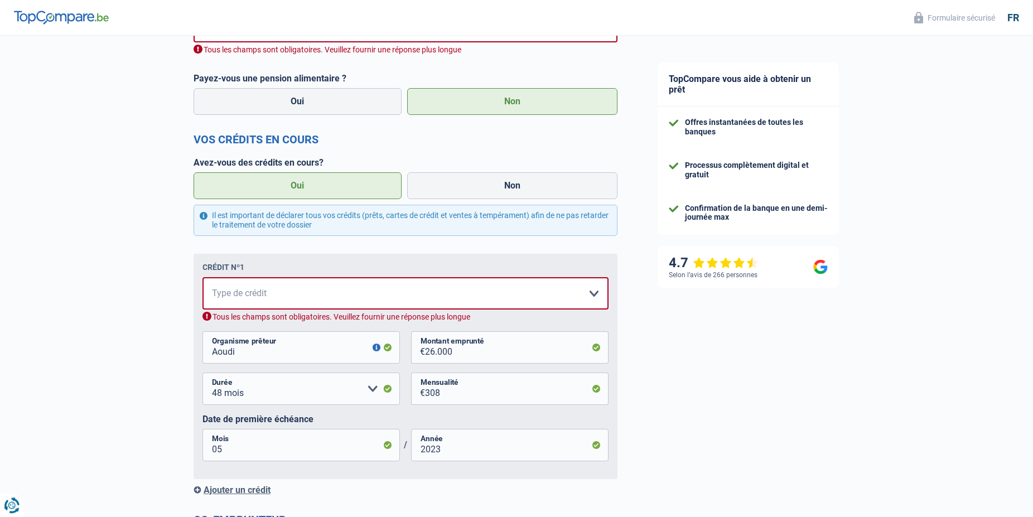
scroll to position [643, 0]
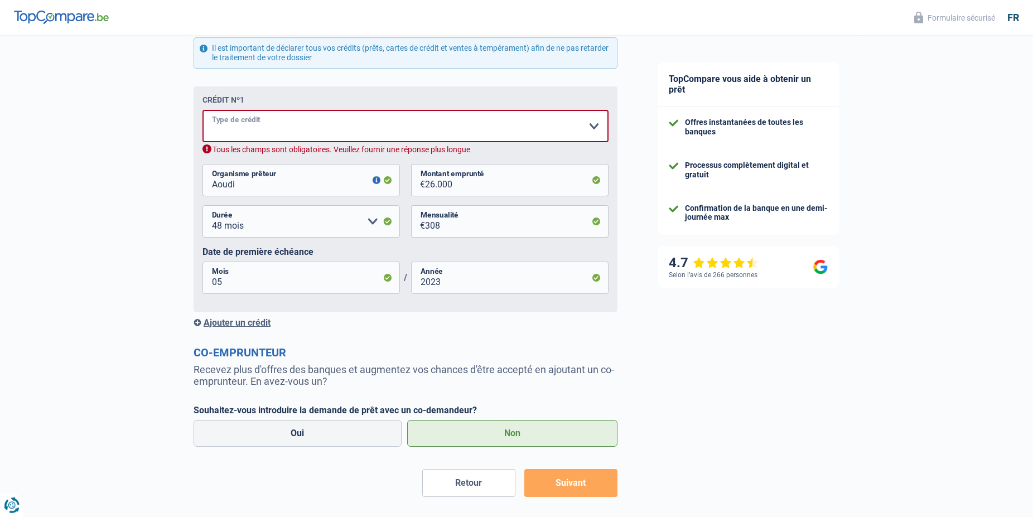
click at [203, 110] on select "Carte ou ouverture de crédit Prêt hypothécaire Vente à tempérament Prêt à tempé…" at bounding box center [406, 126] width 406 height 32
select select "carLoan"
click option "Prêt voiture" at bounding box center [0, 0] width 0 height 0
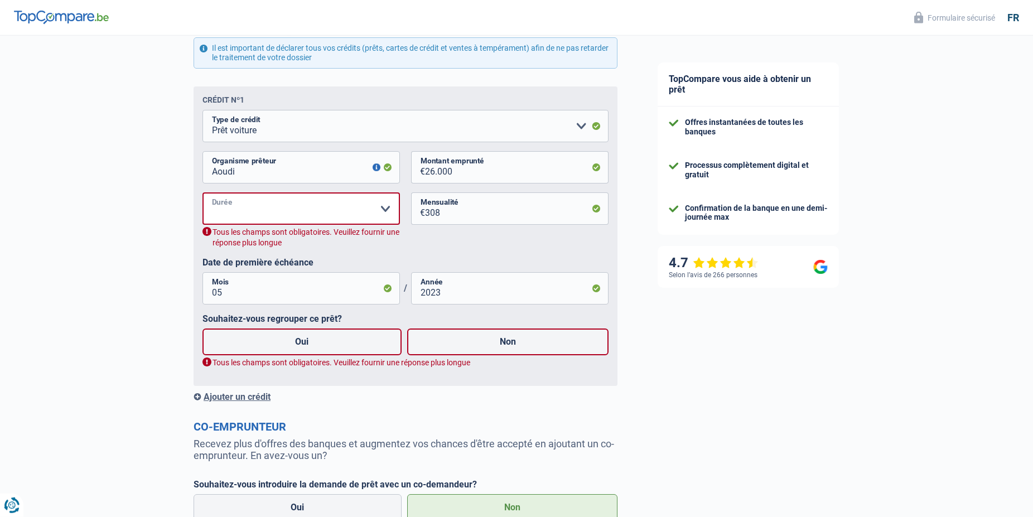
click at [203, 192] on select "12 mois 18 mois 24 mois 30 mois 36 mois 42 mois 48 mois 60 mois 72 mois 84 mois…" at bounding box center [302, 208] width 198 height 32
select select "48"
click option "48 mois" at bounding box center [0, 0] width 0 height 0
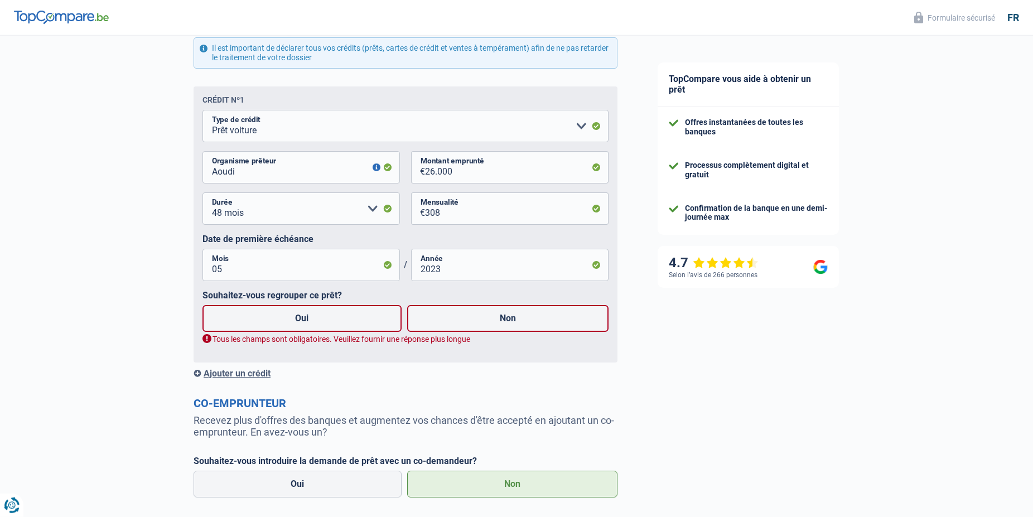
click at [798, 388] on div "TopCompare vous aide à obtenir un prêt Offres instantanées de toutes les banque…" at bounding box center [836, 3] width 396 height 1222
click at [529, 320] on label "Non" at bounding box center [508, 318] width 202 height 27
click at [529, 320] on input "Non" at bounding box center [508, 318] width 202 height 27
radio input "true"
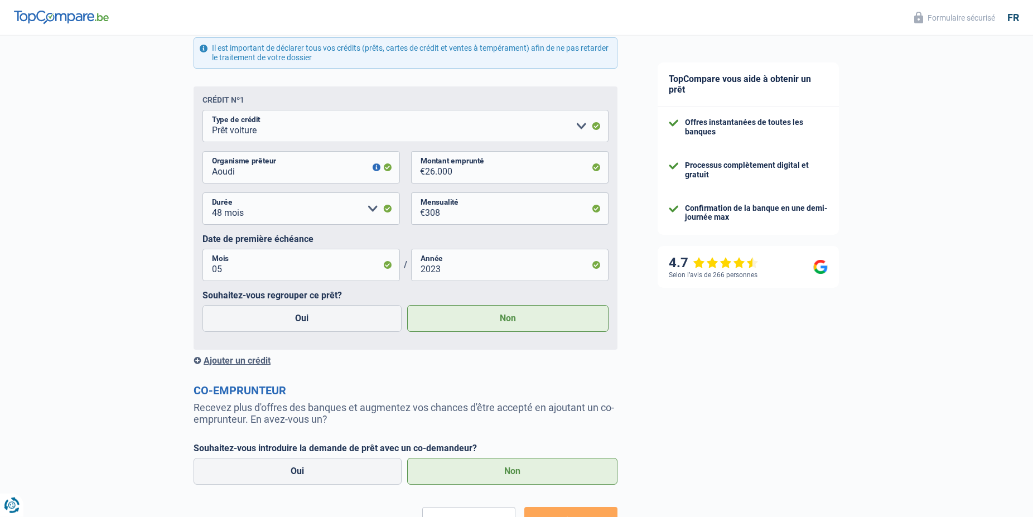
scroll to position [730, 0]
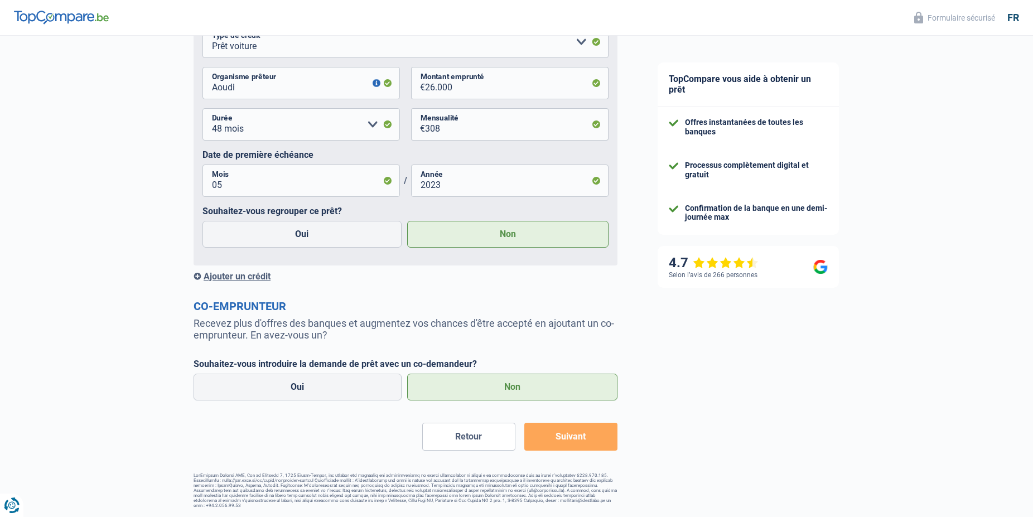
click at [567, 432] on button "Suivant" at bounding box center [570, 437] width 93 height 28
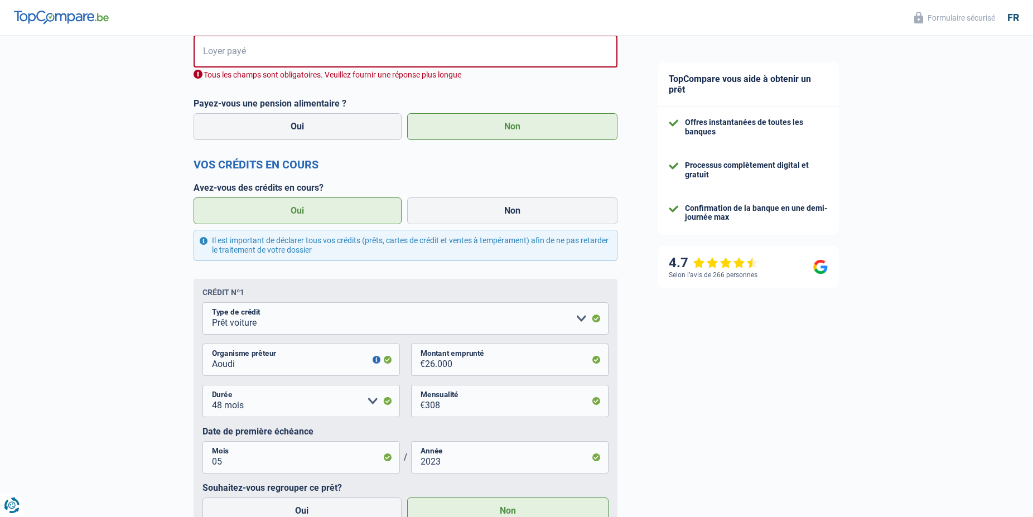
scroll to position [450, 0]
click at [233, 52] on input "Loyer payé" at bounding box center [413, 52] width 410 height 32
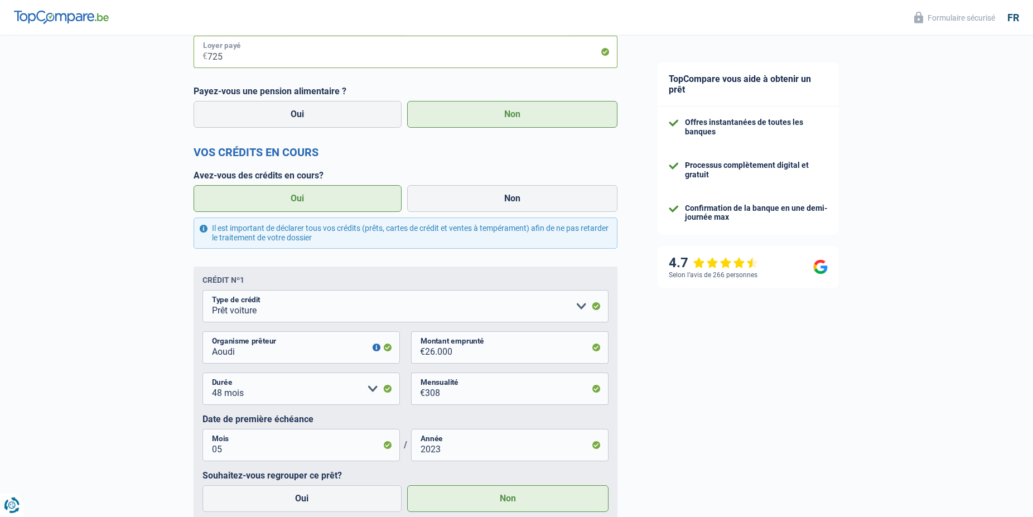
type input "725"
click at [664, 383] on div "TopCompare vous aide à obtenir un prêt Offres instantanées de toutes les banque…" at bounding box center [836, 183] width 396 height 1196
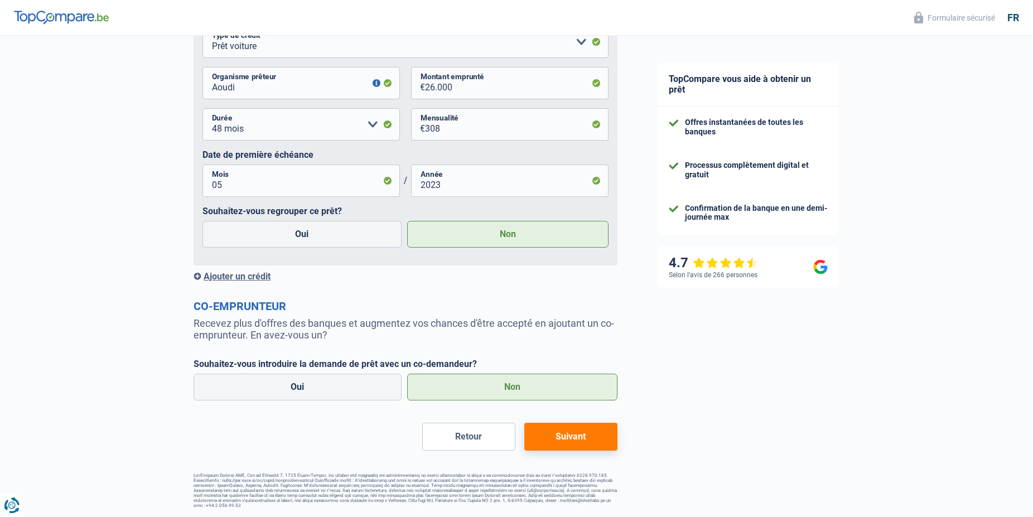
click at [567, 436] on button "Suivant" at bounding box center [570, 437] width 93 height 28
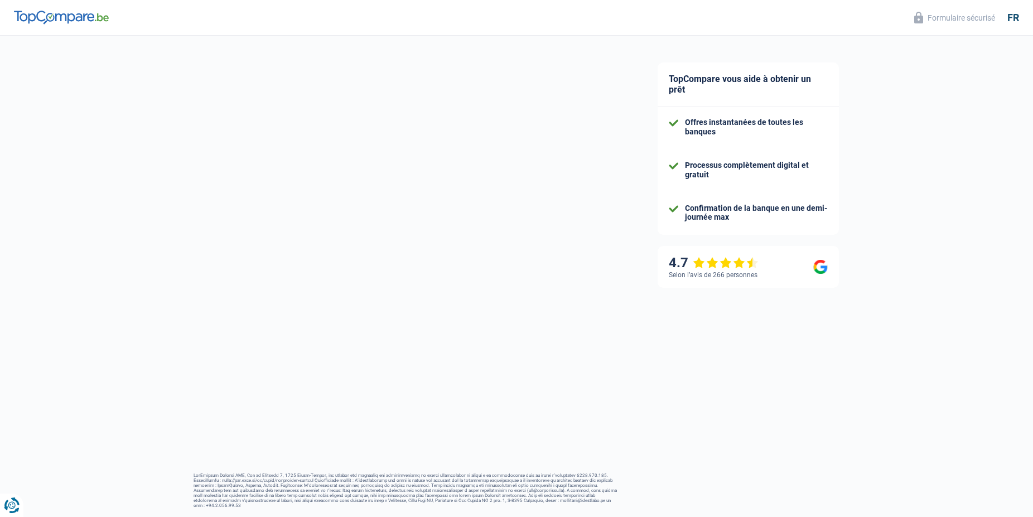
select select "48"
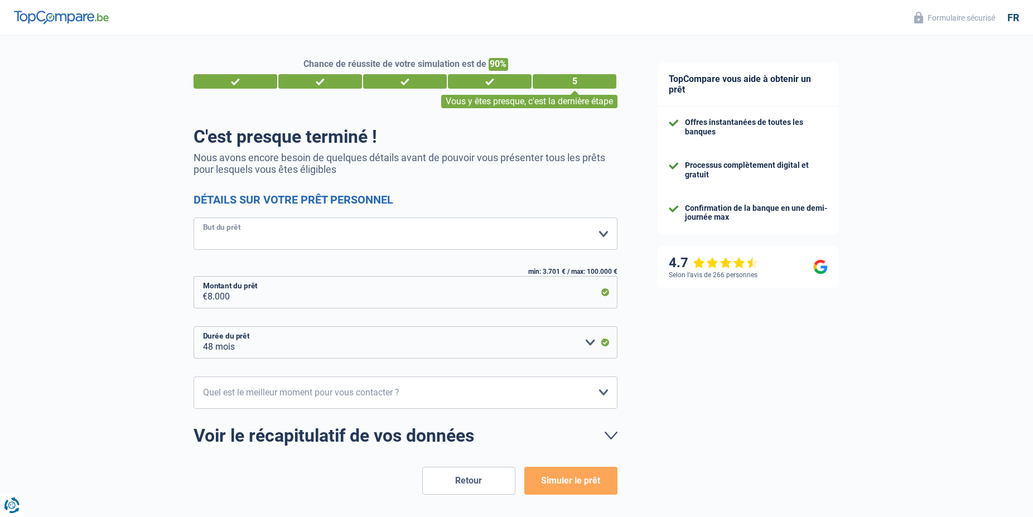
click at [194, 218] on select "Confort maison: meubles, textile, peinture, électroménager, outillage non-profe…" at bounding box center [406, 234] width 424 height 32
click option "Confort maison: meubles, textile, peinture, électroménager, outillage non-profe…" at bounding box center [0, 0] width 0 height 0
click at [194, 218] on select "Confort maison: meubles, textile, peinture, électroménager, outillage non-profe…" at bounding box center [406, 234] width 424 height 32
click option "Autre" at bounding box center [0, 0] width 0 height 0
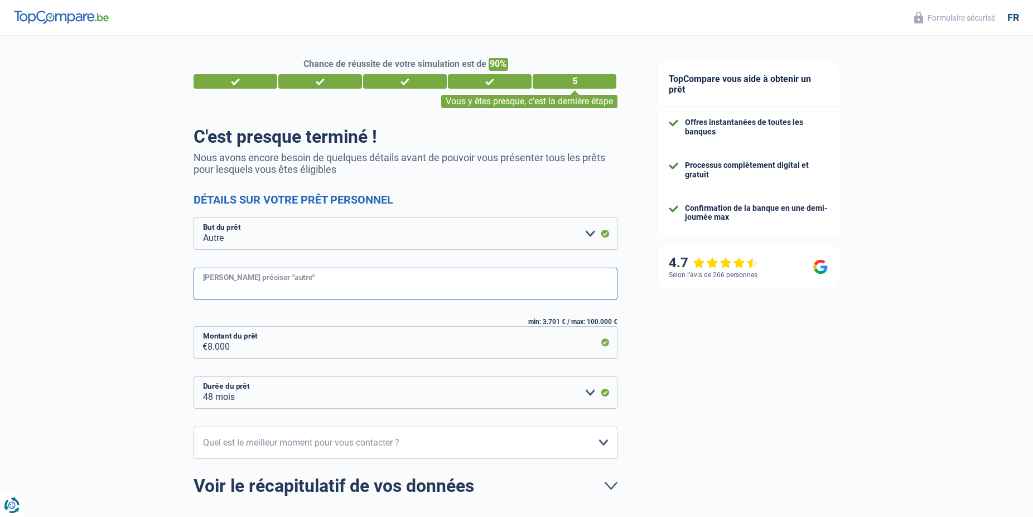
click at [253, 282] on input "Veuillez préciser "autre"" at bounding box center [406, 284] width 424 height 32
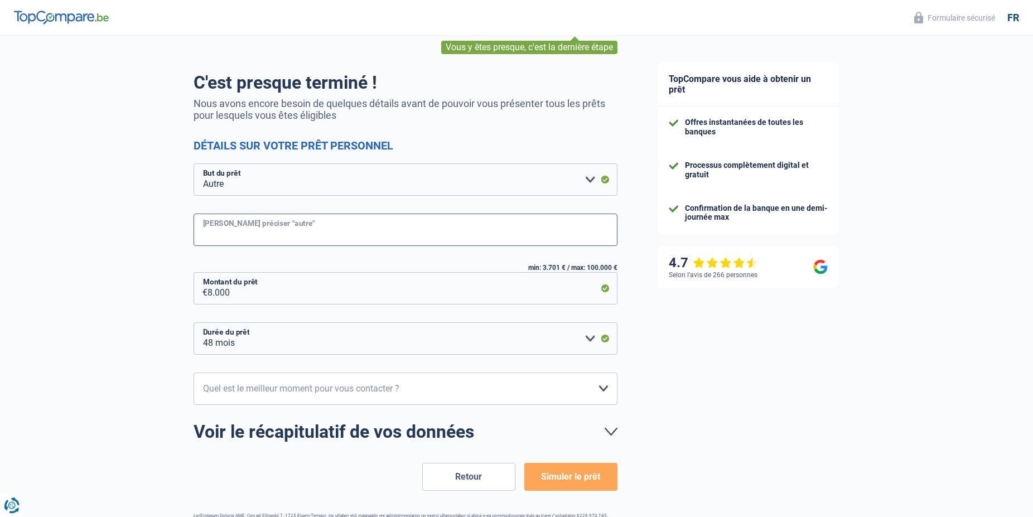
scroll to position [55, 0]
click at [349, 238] on input "Veuillez préciser "autre"" at bounding box center [406, 229] width 424 height 32
click at [194, 163] on select "Confort maison: meubles, textile, peinture, électroménager, outillage non-profe…" at bounding box center [406, 179] width 424 height 32
select select "medical"
click option "Frais médicaux" at bounding box center [0, 0] width 0 height 0
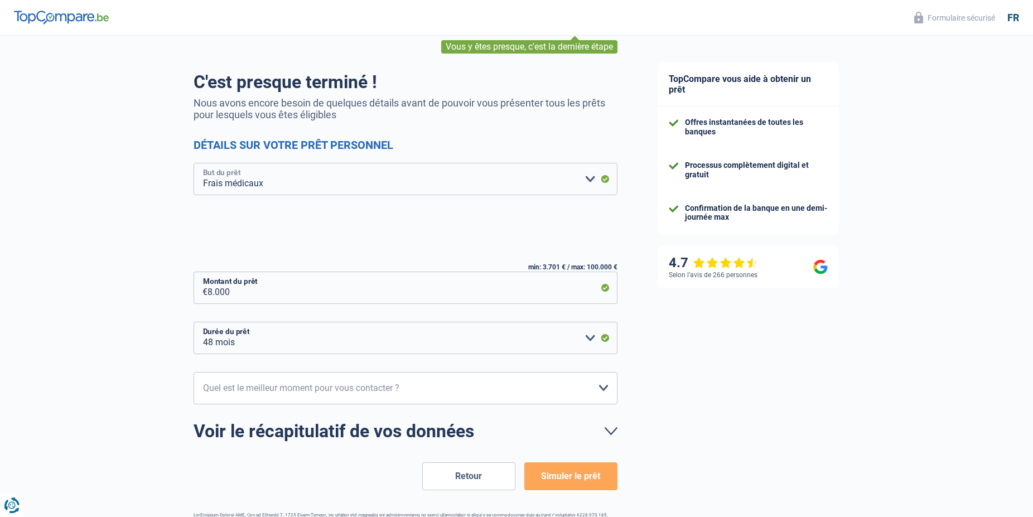
scroll to position [44, 0]
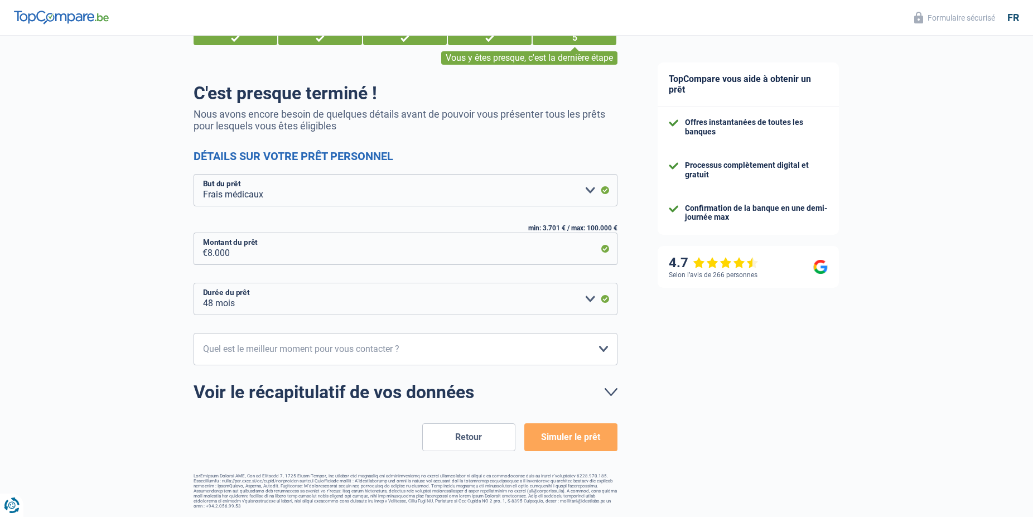
click at [566, 436] on button "Simuler le prêt" at bounding box center [570, 437] width 93 height 28
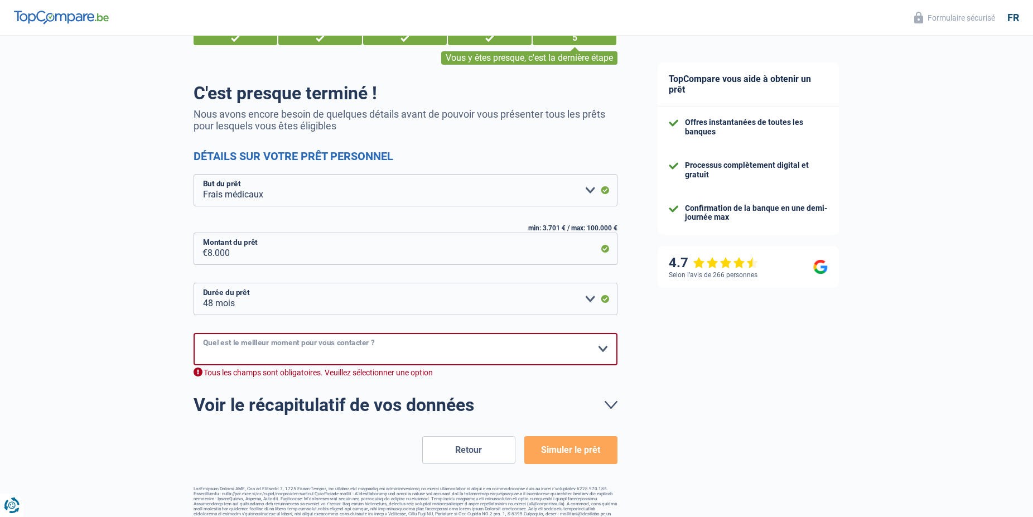
click at [194, 333] on select "10h-12h 12h-14h 14h-16h 16h-18h Veuillez sélectionner une option" at bounding box center [406, 349] width 424 height 32
select select "10-12"
click option "10h-12h" at bounding box center [0, 0] width 0 height 0
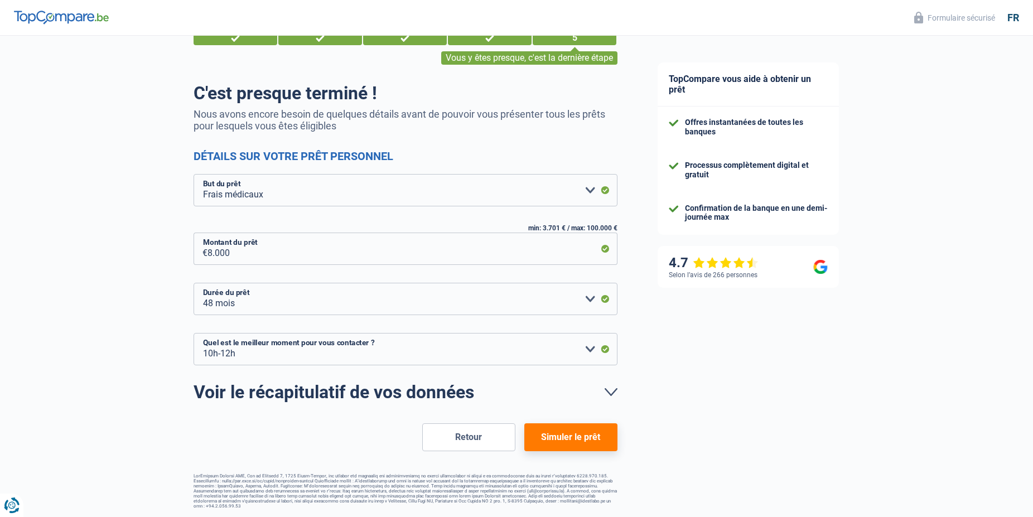
click at [591, 431] on button "Simuler le prêt" at bounding box center [570, 437] width 93 height 28
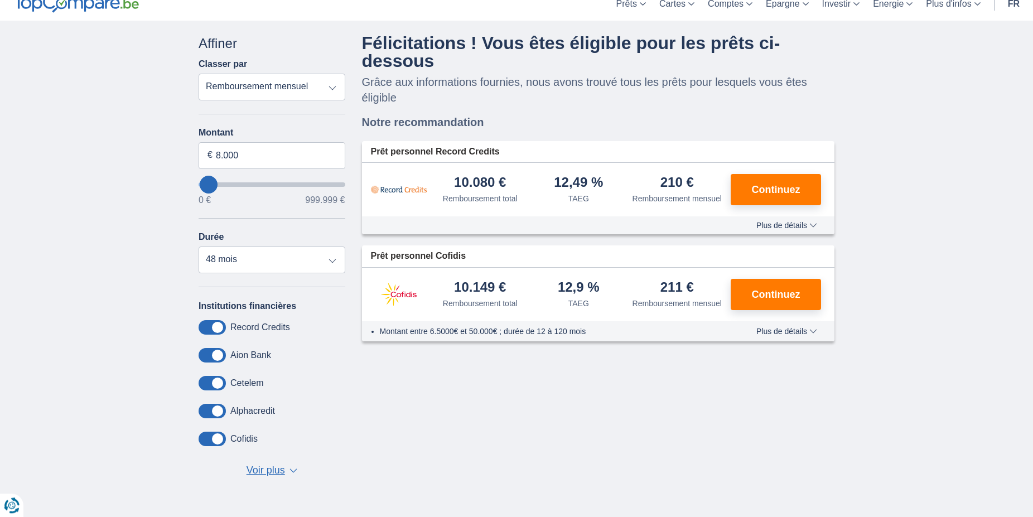
scroll to position [59, 0]
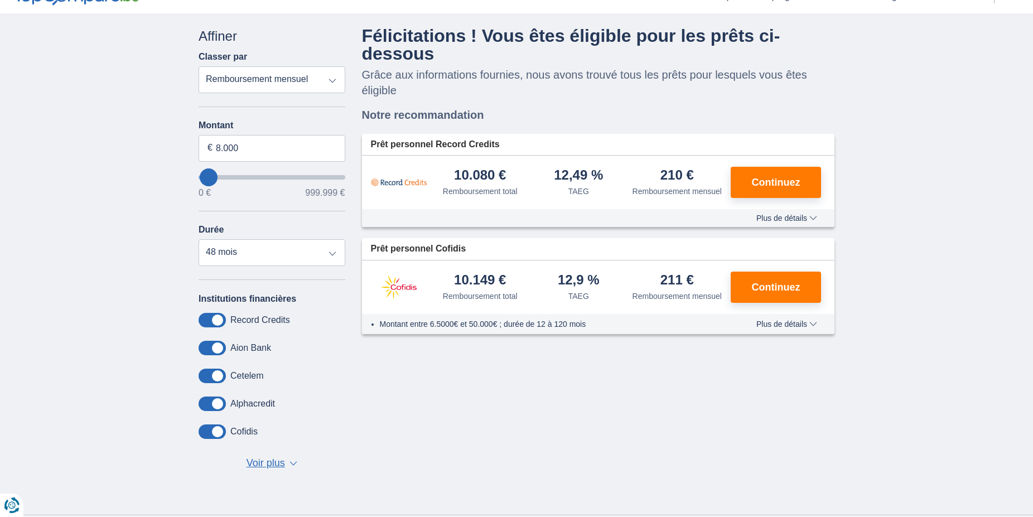
click at [199, 66] on select "Remboursement total TAEG Remboursement mensuel" at bounding box center [272, 79] width 147 height 27
click option "Remboursement mensuel" at bounding box center [0, 0] width 0 height 0
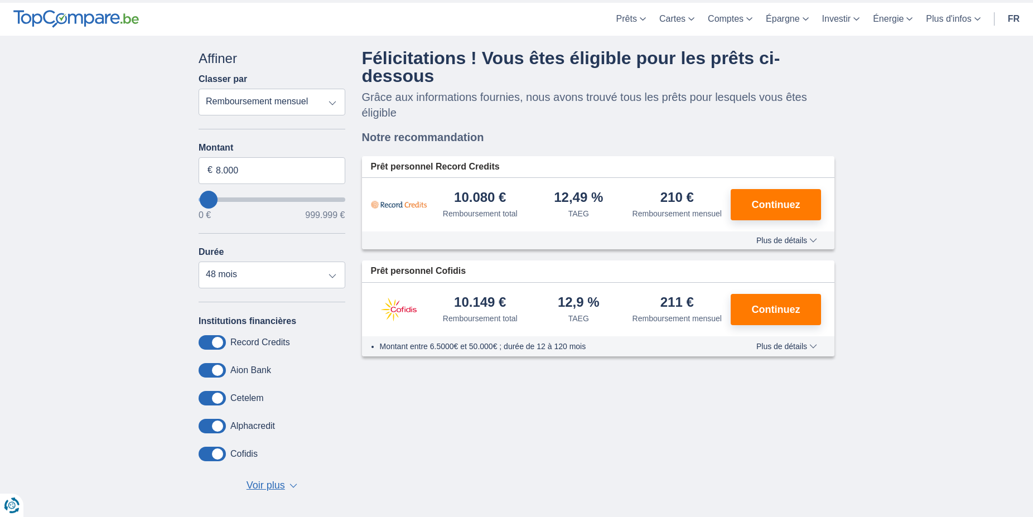
scroll to position [0, 0]
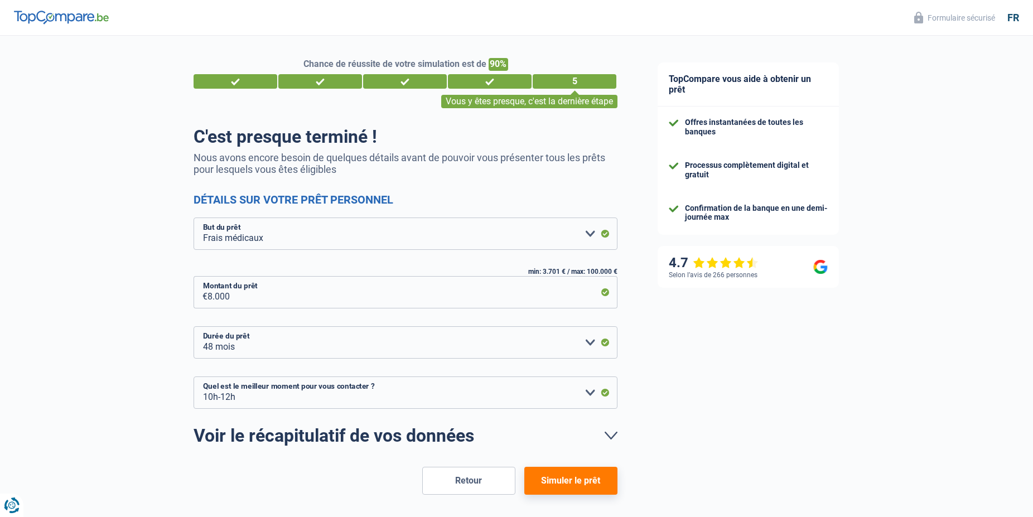
select select "medical"
select select "48"
select select "10-12"
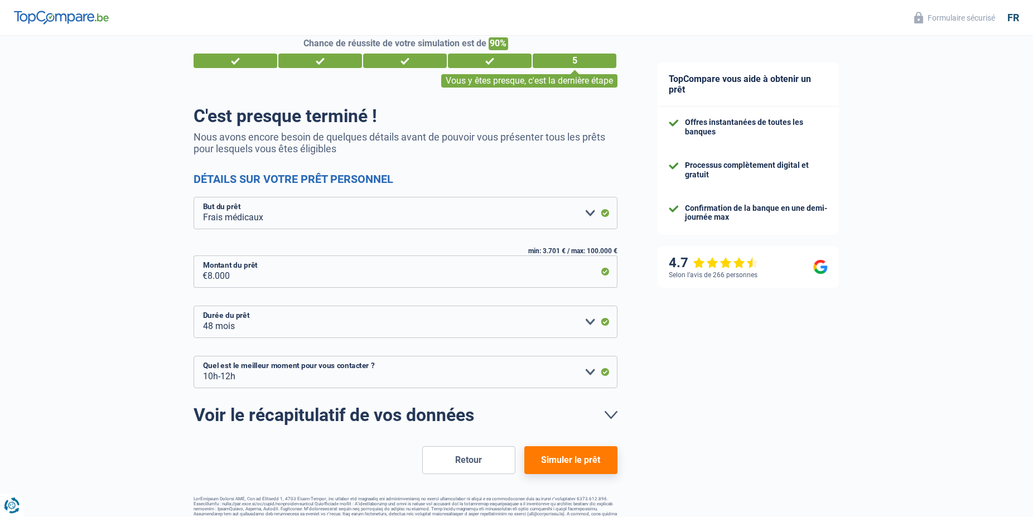
scroll to position [44, 0]
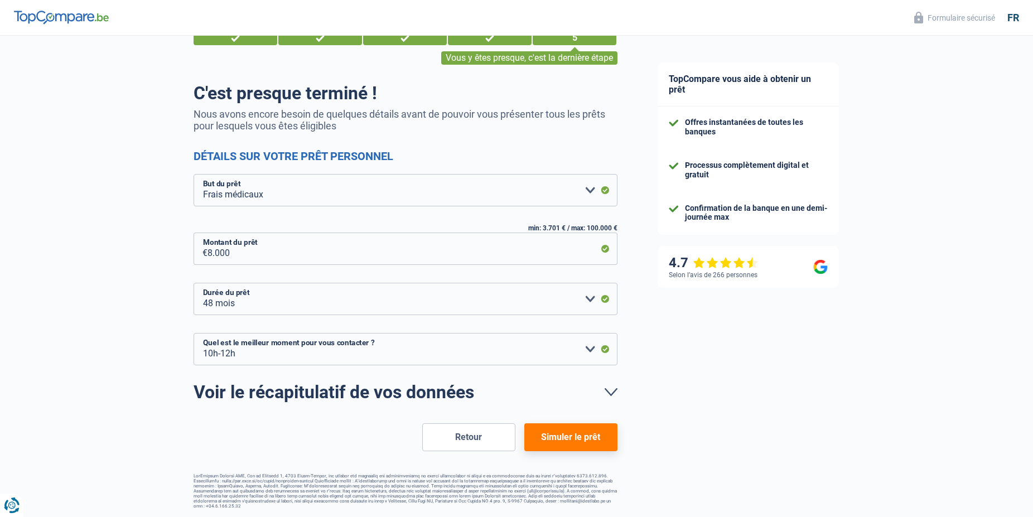
click at [595, 433] on button "Simuler le prêt" at bounding box center [570, 437] width 93 height 28
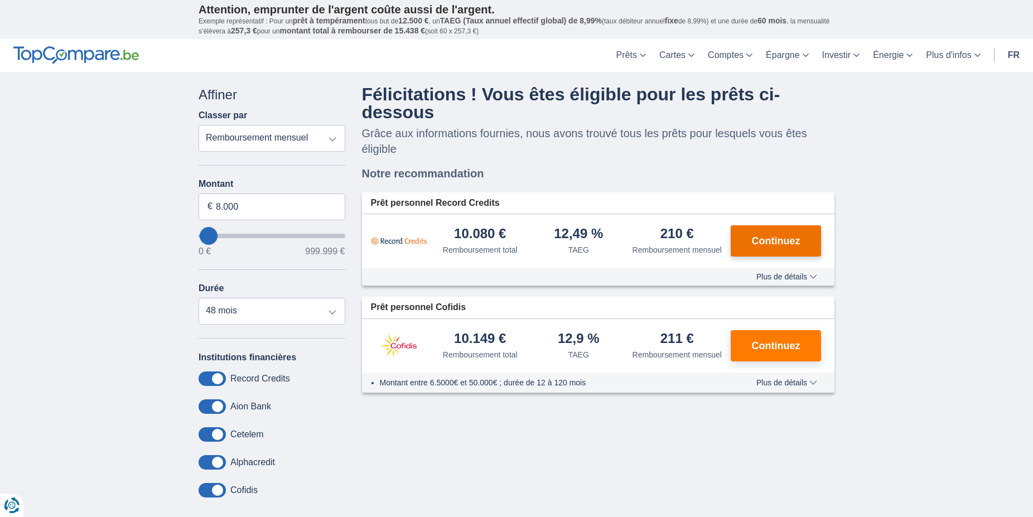
click at [788, 236] on span "Continuez" at bounding box center [776, 241] width 49 height 10
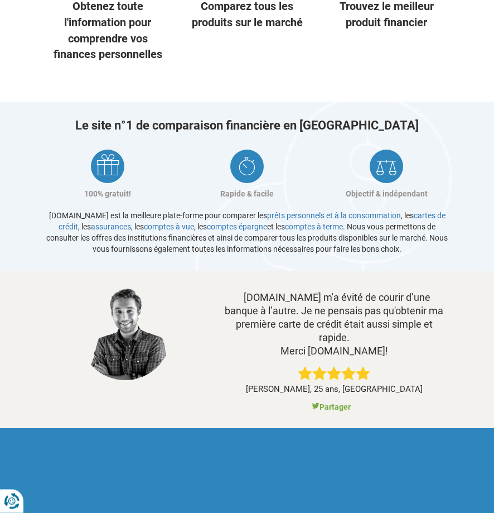
scroll to position [988, 0]
